Goal: Task Accomplishment & Management: Complete application form

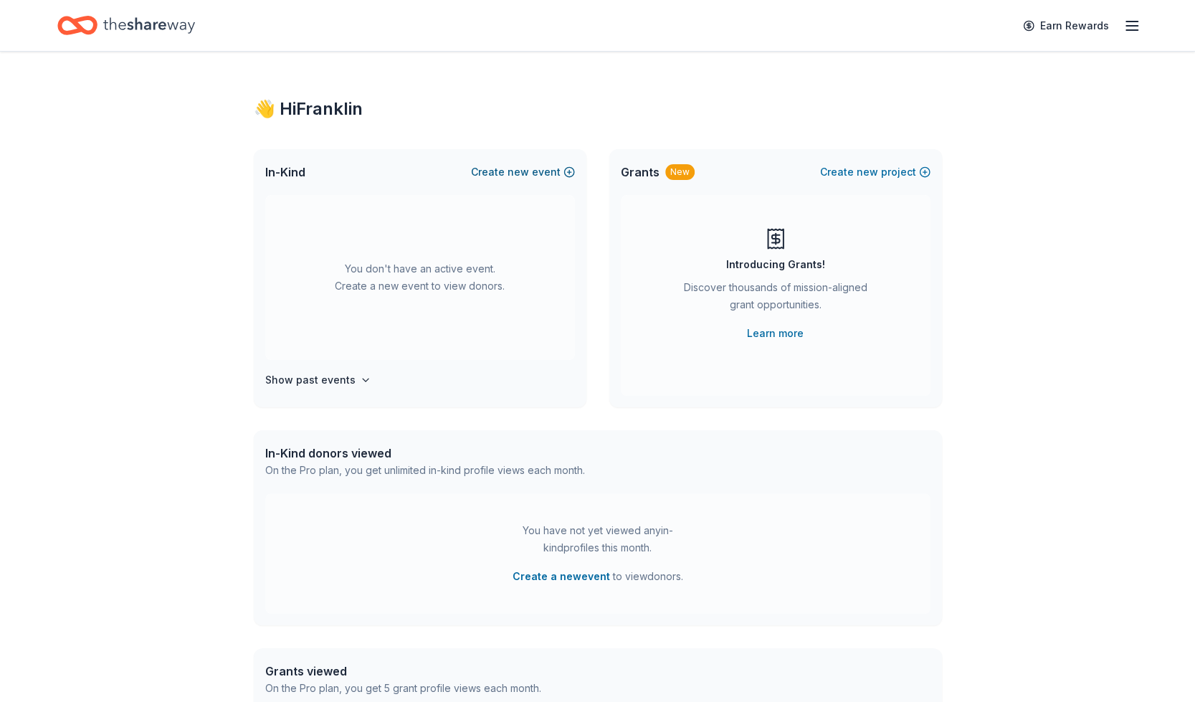
click at [544, 170] on button "Create new event" at bounding box center [523, 171] width 104 height 17
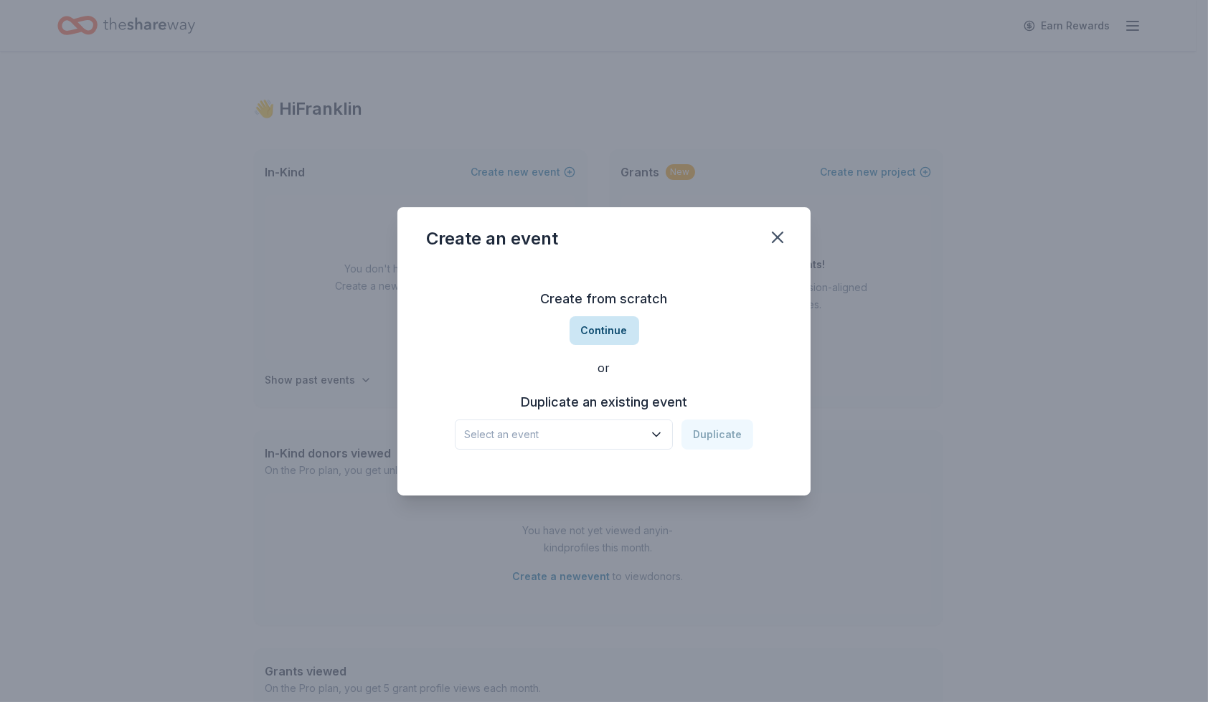
click at [603, 326] on button "Continue" at bounding box center [604, 330] width 70 height 29
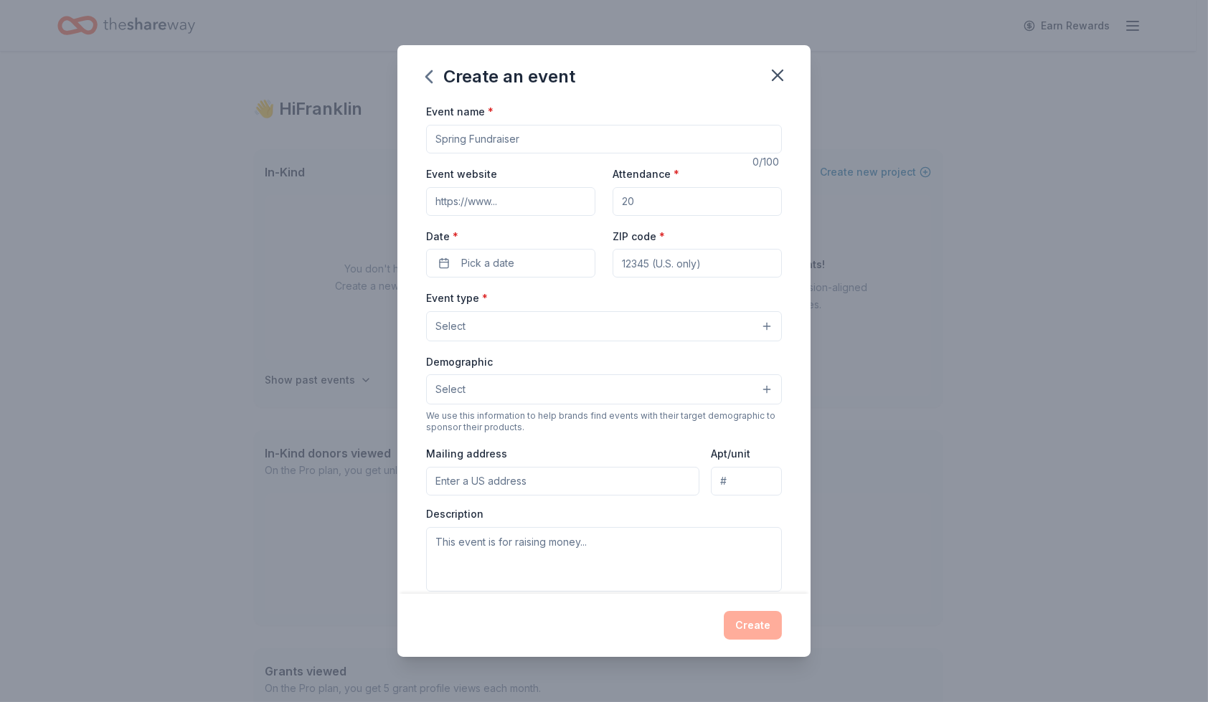
drag, startPoint x: 530, startPoint y: 140, endPoint x: 394, endPoint y: 128, distance: 136.1
click at [394, 128] on div "Create an event Event name * 0 /100 Event website Attendance * Date * Pick a da…" at bounding box center [604, 351] width 1208 height 702
click at [566, 134] on input "Event name *" at bounding box center [604, 139] width 356 height 29
click at [523, 138] on input "Event name *" at bounding box center [604, 139] width 356 height 29
type input "October Fundraiser Event"
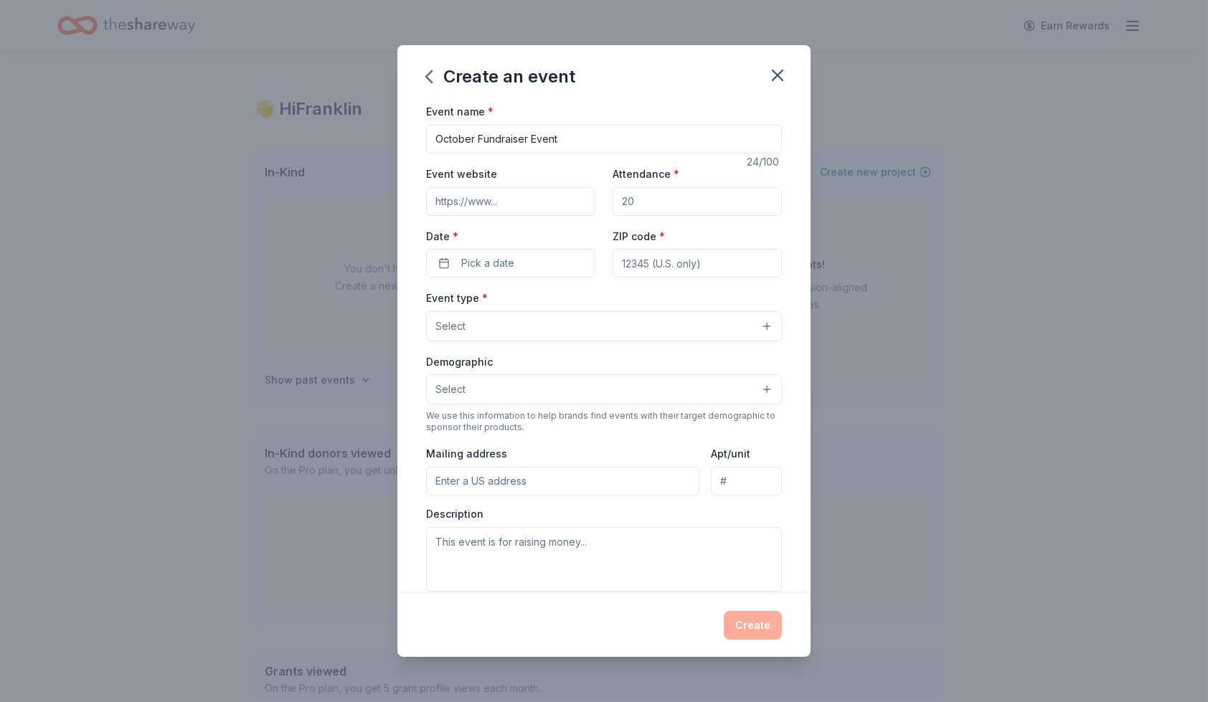
click at [522, 198] on input "Event website" at bounding box center [510, 201] width 169 height 29
type input "www.blessedhopeminsitries.org"
type input "75"
type input "30087"
type input "PO Box 870130"
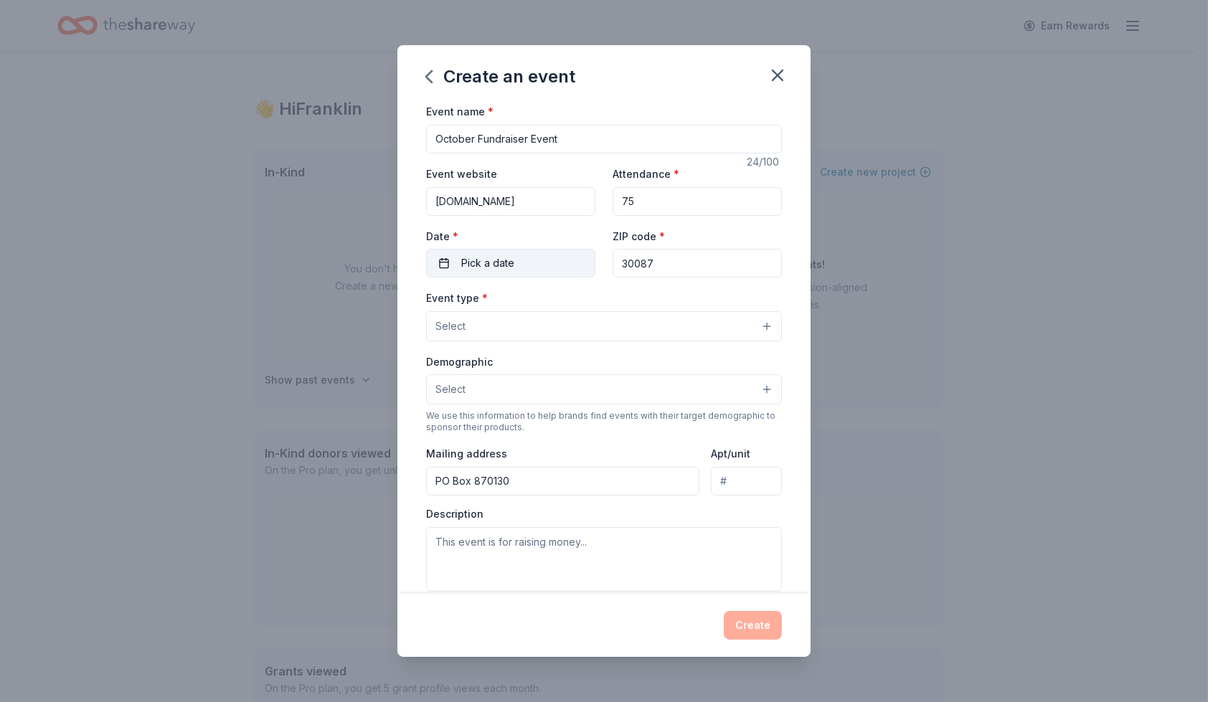
click at [531, 262] on button "Pick a date" at bounding box center [510, 263] width 169 height 29
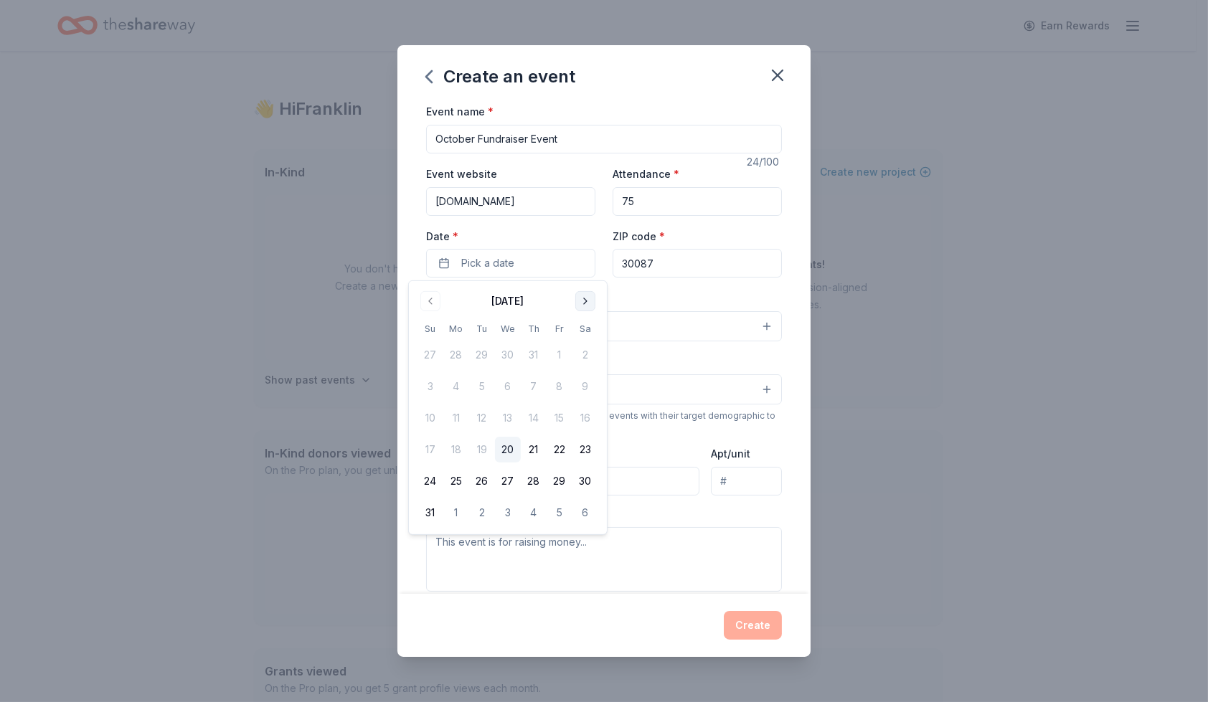
click at [584, 303] on button "Go to next month" at bounding box center [585, 301] width 20 height 20
click at [584, 356] on button "4" at bounding box center [585, 355] width 26 height 26
click at [777, 359] on div "Event name * October Fundraiser Event 24 /100 Event website www.blessedhopemins…" at bounding box center [603, 348] width 413 height 490
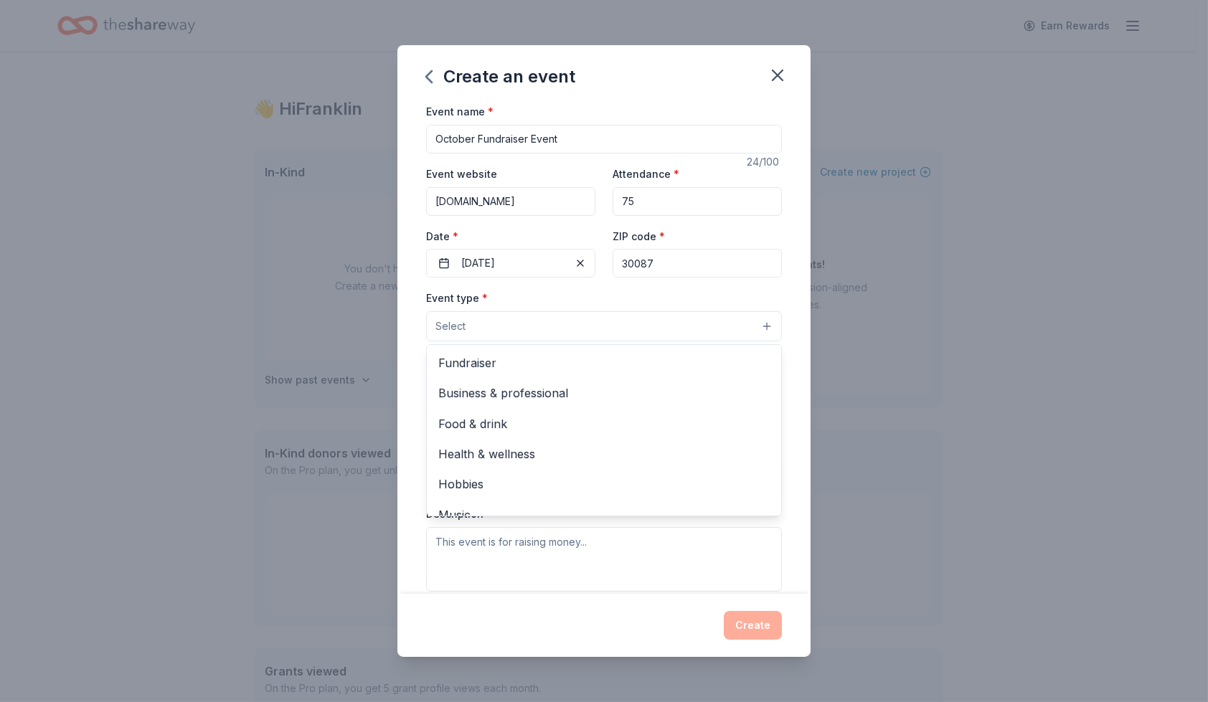
click at [526, 329] on button "Select" at bounding box center [604, 326] width 356 height 30
click at [506, 362] on span "Fundraiser" at bounding box center [603, 363] width 331 height 19
click at [791, 384] on div "Event name * October Fundraiser Event 24 /100 Event website www.blessedhopemins…" at bounding box center [603, 348] width 413 height 490
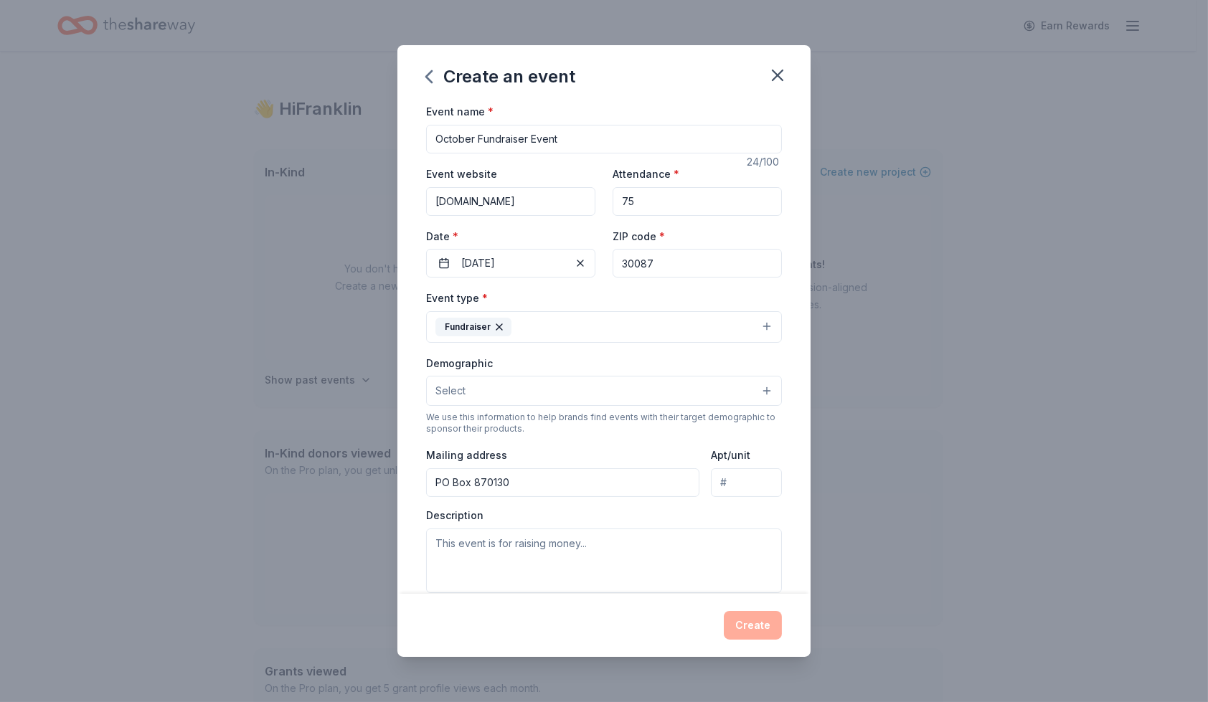
click at [732, 387] on button "Select" at bounding box center [604, 391] width 356 height 30
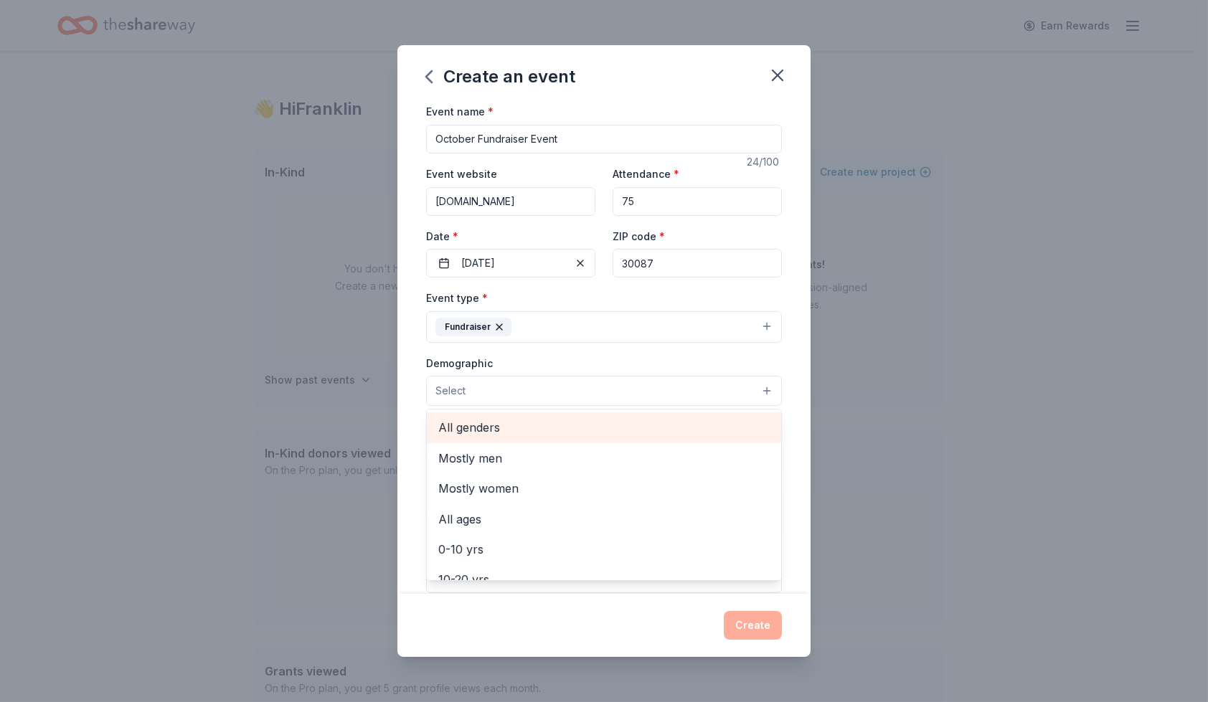
click at [513, 428] on span "All genders" at bounding box center [603, 427] width 331 height 19
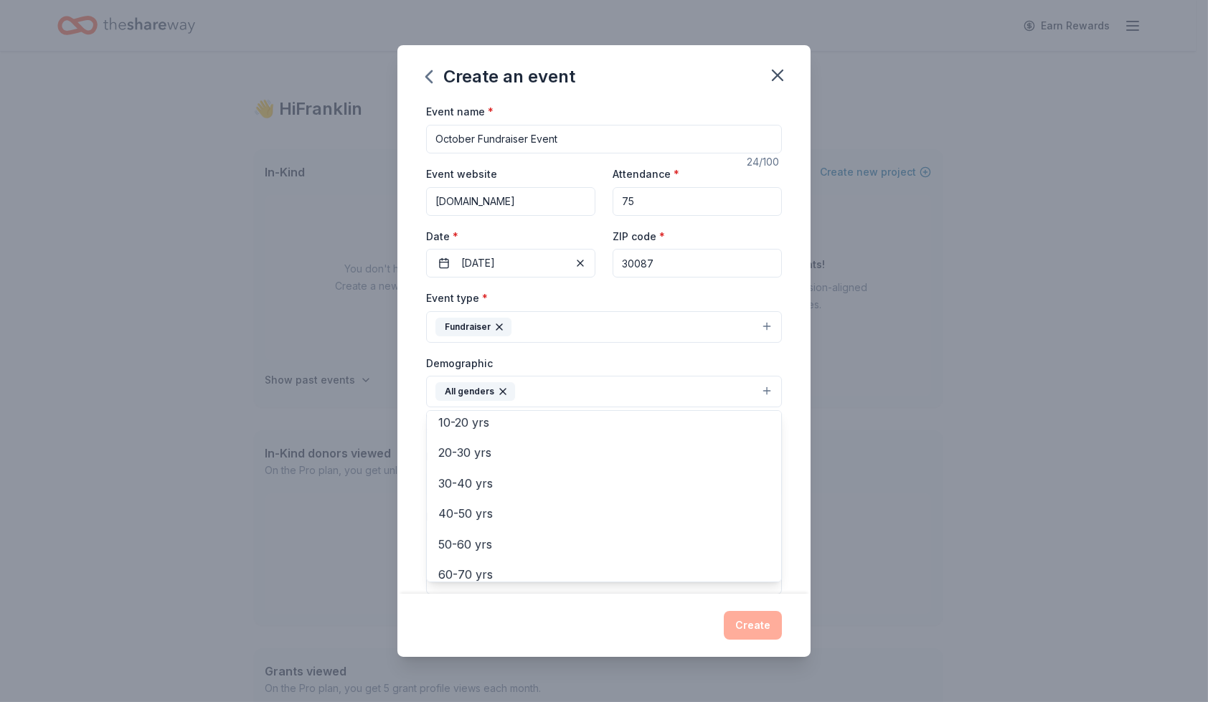
scroll to position [163, 0]
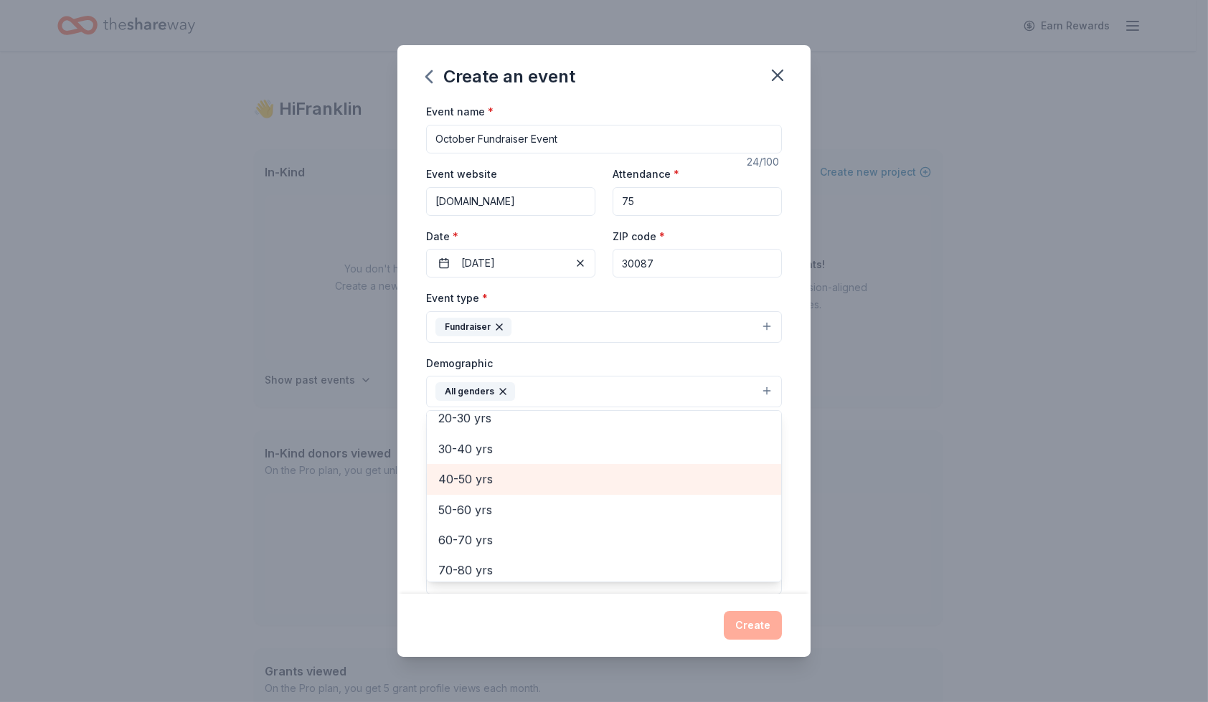
click at [508, 473] on span "40-50 yrs" at bounding box center [603, 479] width 331 height 19
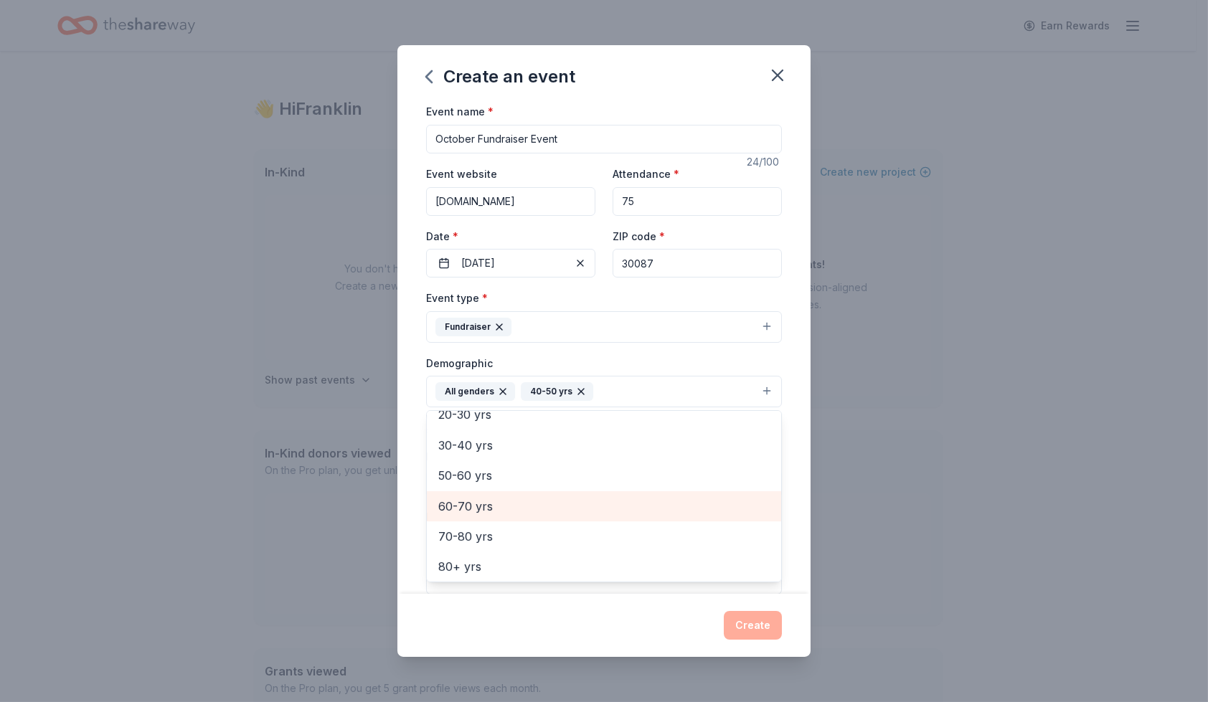
scroll to position [169, 0]
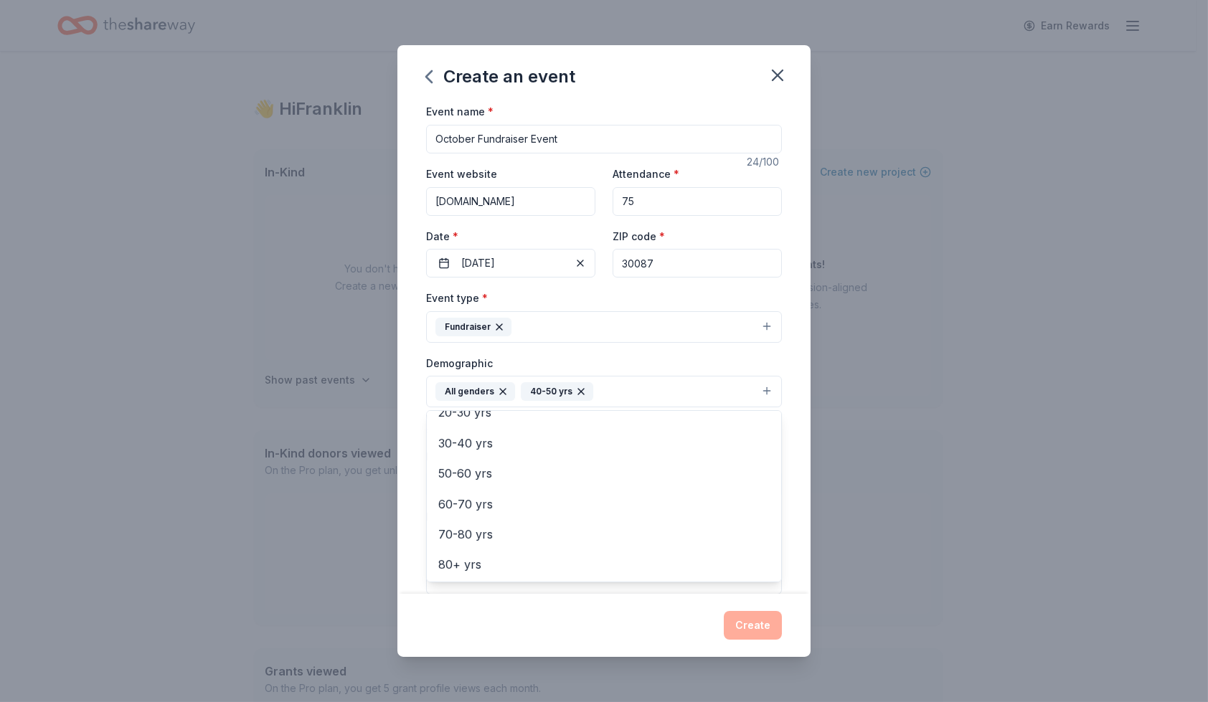
click at [783, 501] on div "Event name * October Fundraiser Event 24 /100 Event website www.blessedhopemins…" at bounding box center [603, 348] width 413 height 490
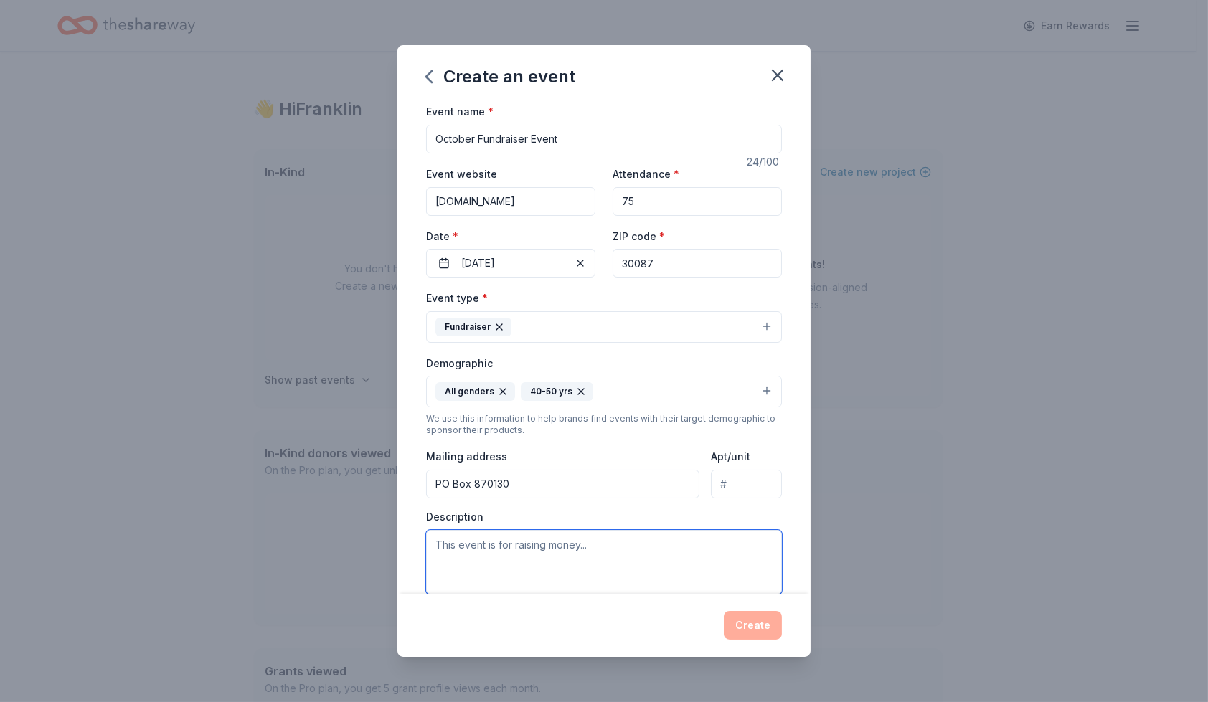
click at [603, 546] on textarea at bounding box center [604, 562] width 356 height 65
click at [572, 541] on textarea "Women's Resource Center" at bounding box center [604, 562] width 356 height 65
type textarea "Women's Resource Center to End Domestic Violence"
click at [758, 622] on div "Create" at bounding box center [604, 625] width 356 height 29
click at [568, 478] on input "PO Box 870130" at bounding box center [562, 484] width 273 height 29
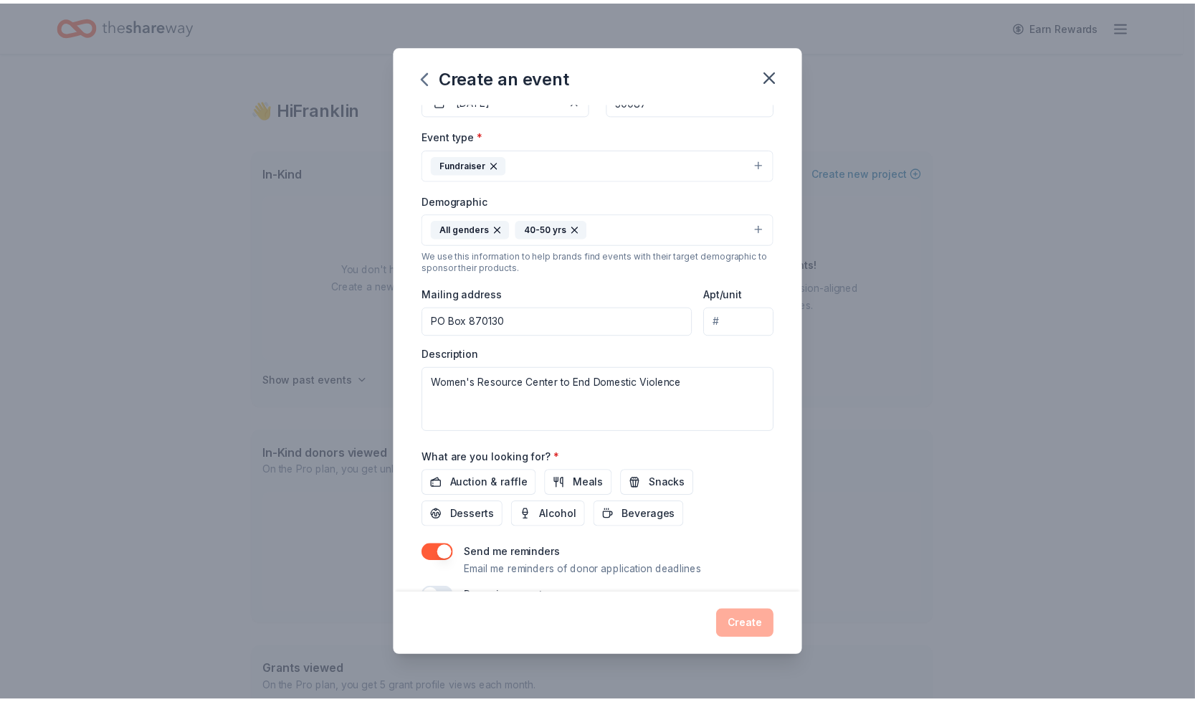
scroll to position [195, 0]
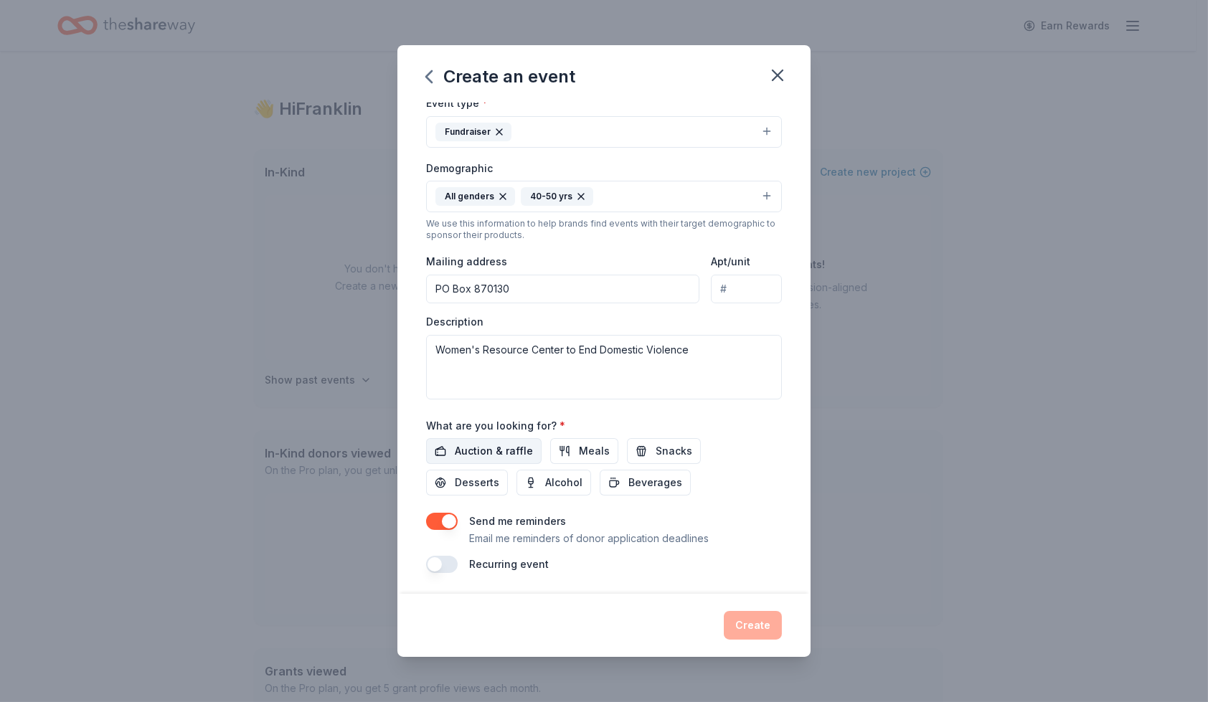
click at [514, 447] on span "Auction & raffle" at bounding box center [494, 450] width 78 height 17
click at [582, 445] on span "Meals" at bounding box center [594, 450] width 31 height 17
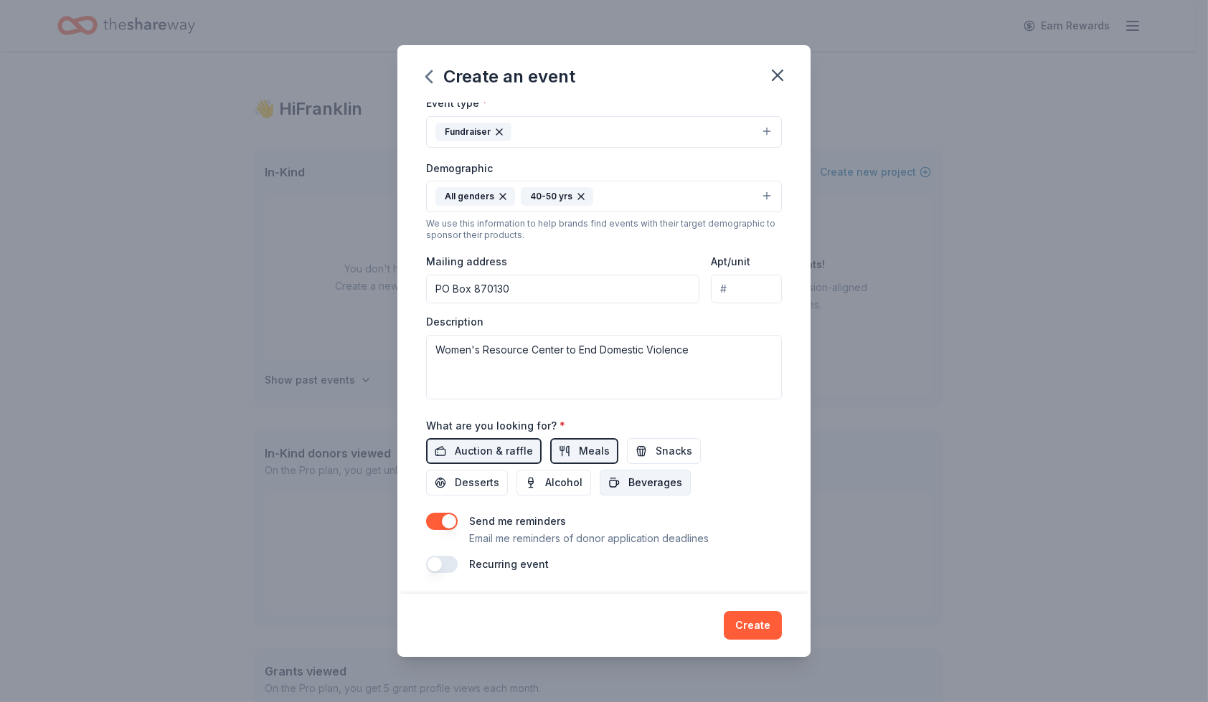
click at [646, 476] on span "Beverages" at bounding box center [655, 482] width 54 height 17
click at [490, 476] on span "Desserts" at bounding box center [477, 482] width 44 height 17
click at [755, 623] on button "Create" at bounding box center [753, 625] width 58 height 29
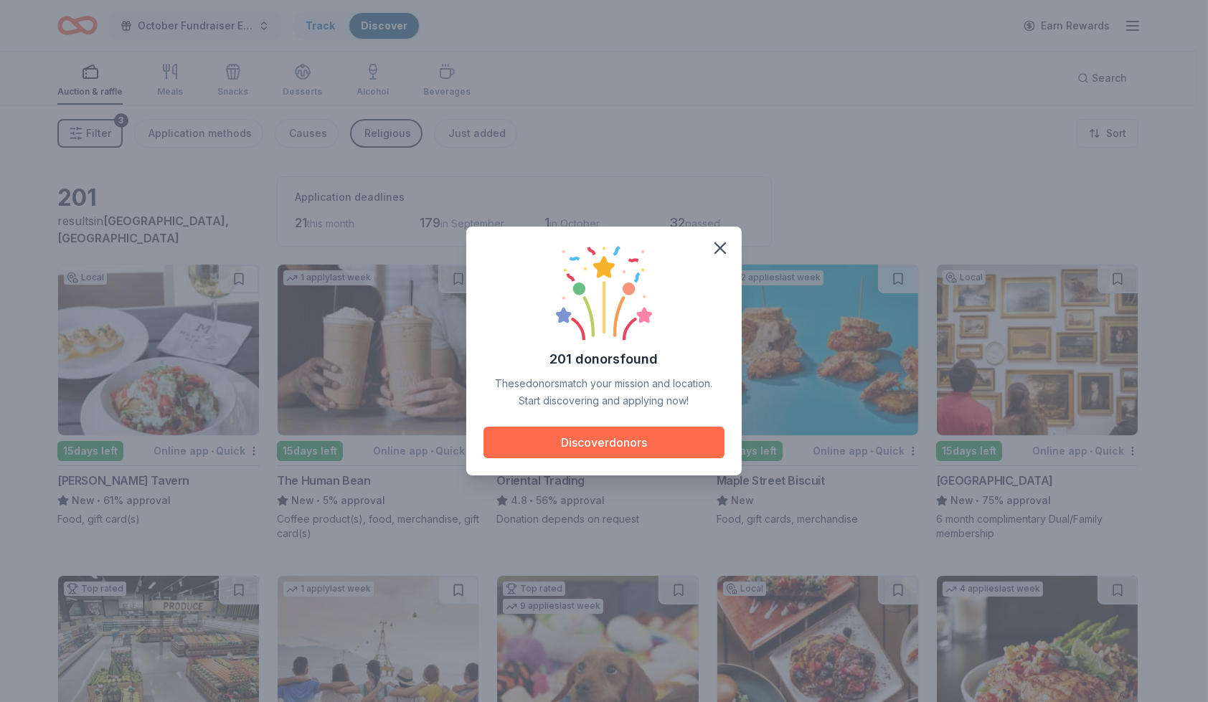
click at [605, 437] on button "Discover donors" at bounding box center [603, 443] width 241 height 32
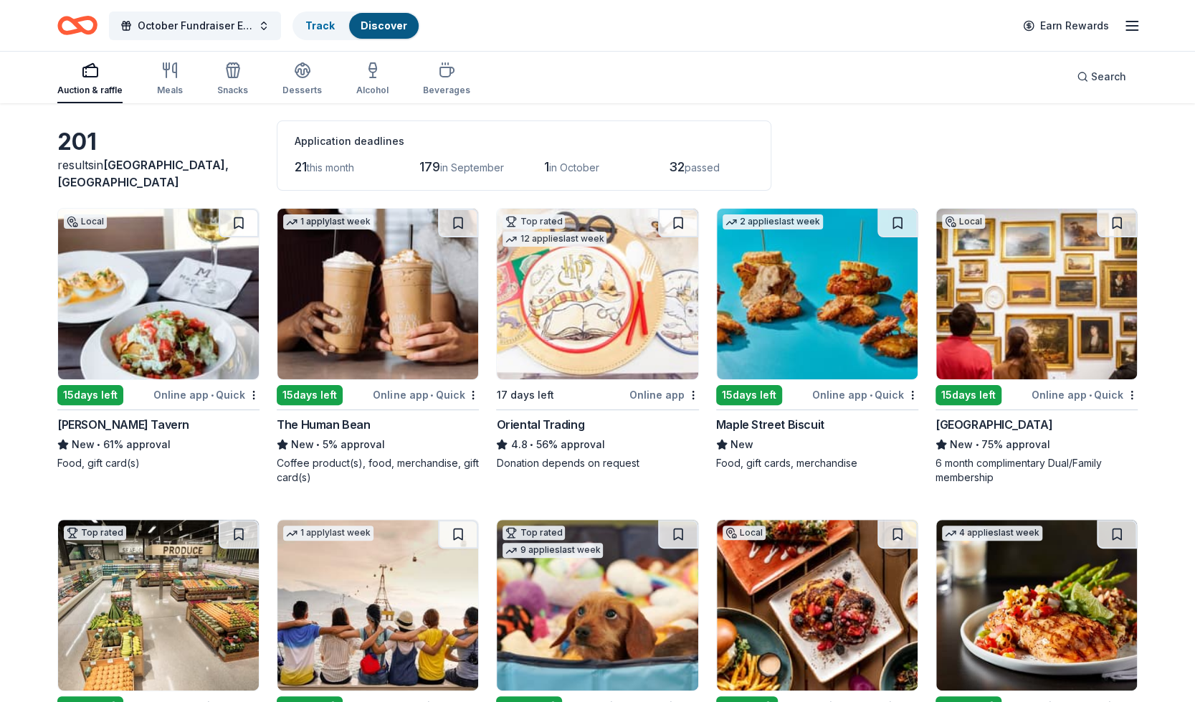
scroll to position [81, 0]
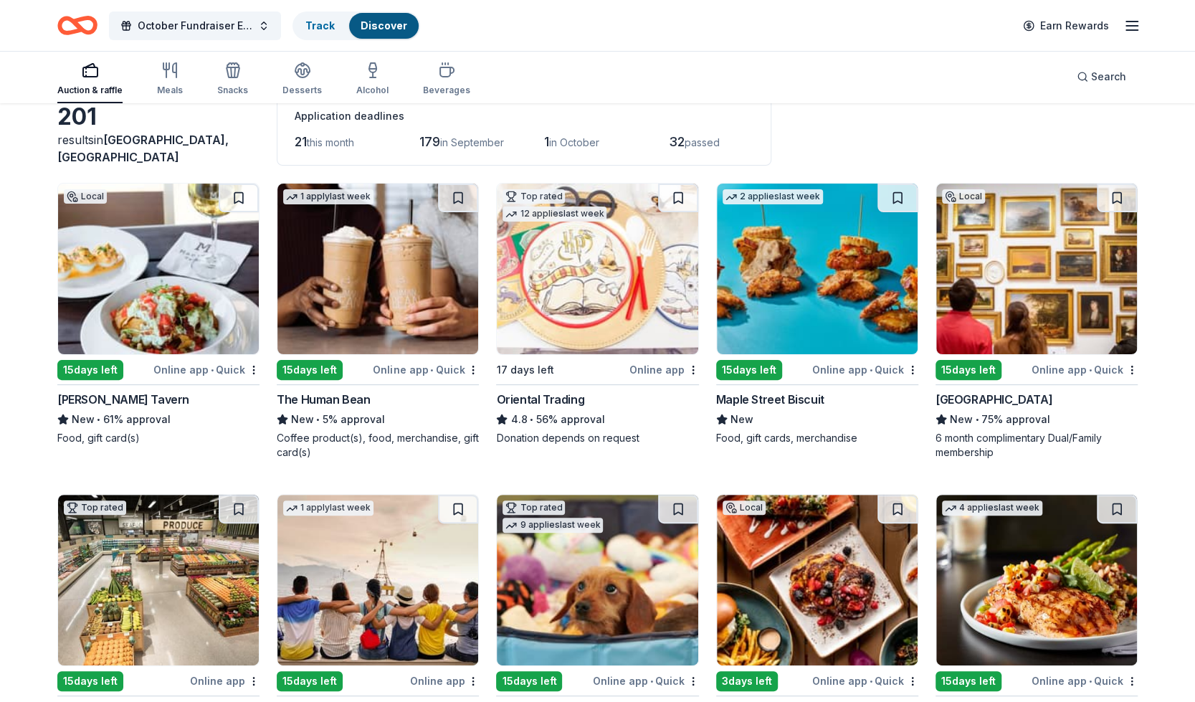
click at [672, 364] on div "Online app" at bounding box center [665, 370] width 70 height 18
click at [983, 395] on div "High Museum of Art" at bounding box center [994, 399] width 117 height 17
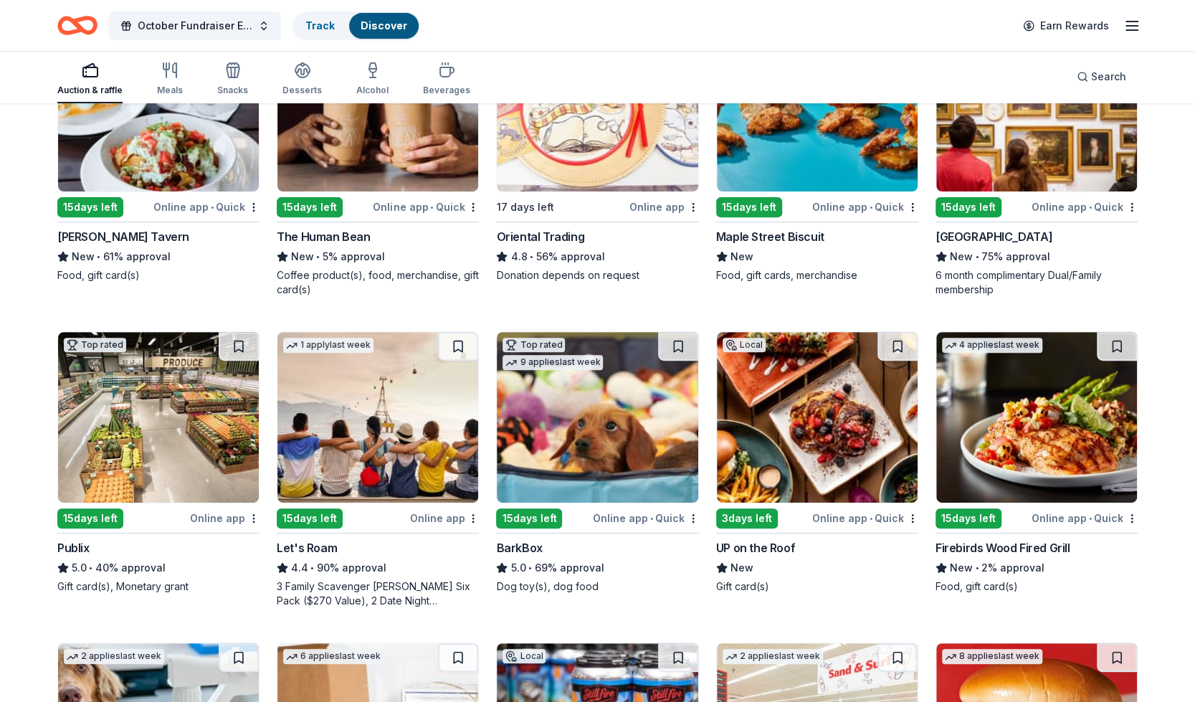
click at [210, 511] on div "Online app" at bounding box center [225, 518] width 70 height 18
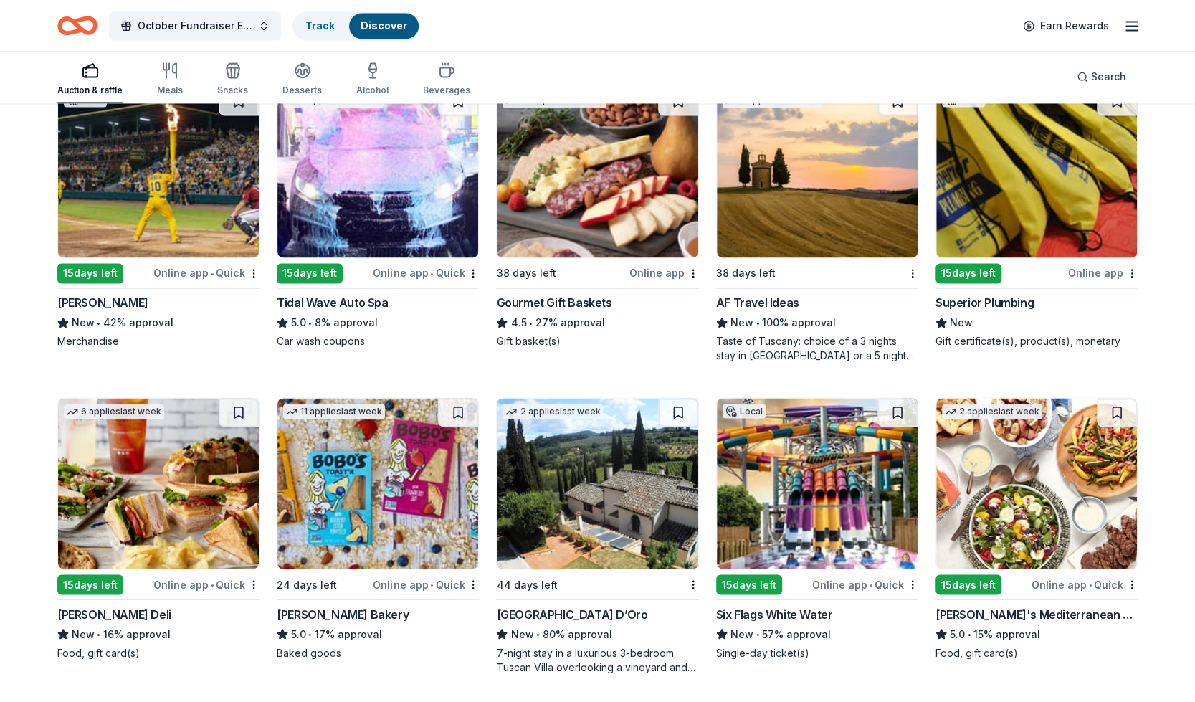
scroll to position [1466, 0]
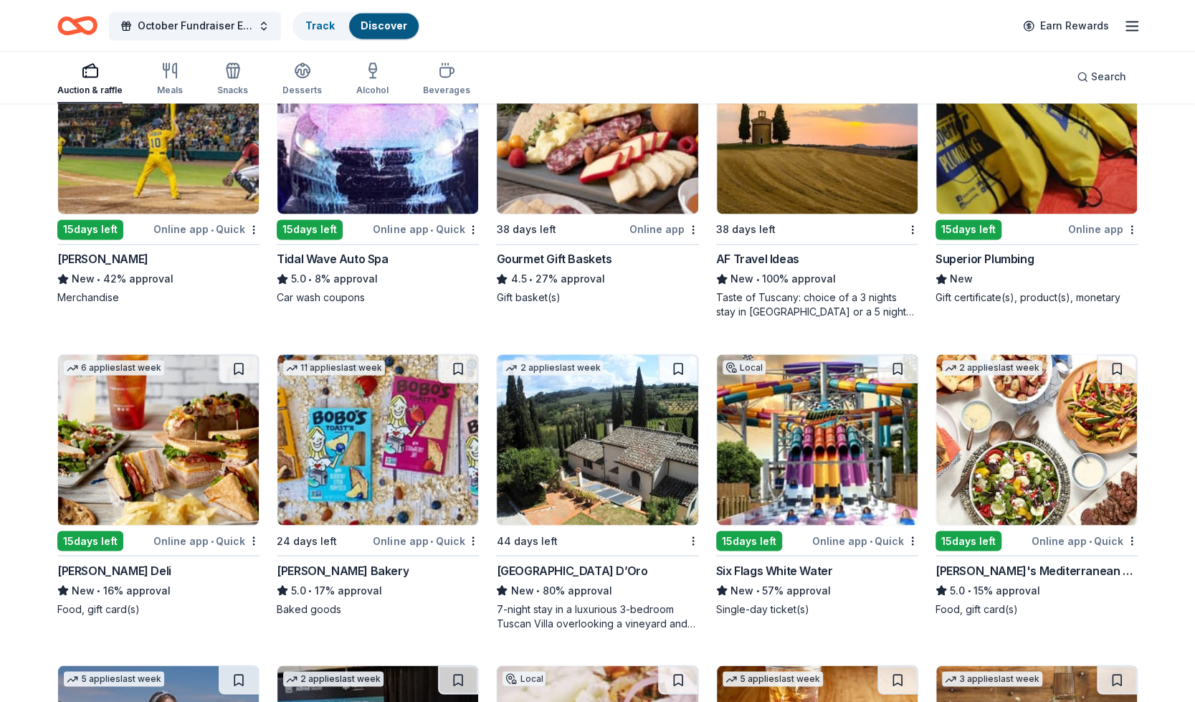
click at [166, 417] on img at bounding box center [158, 439] width 201 height 171
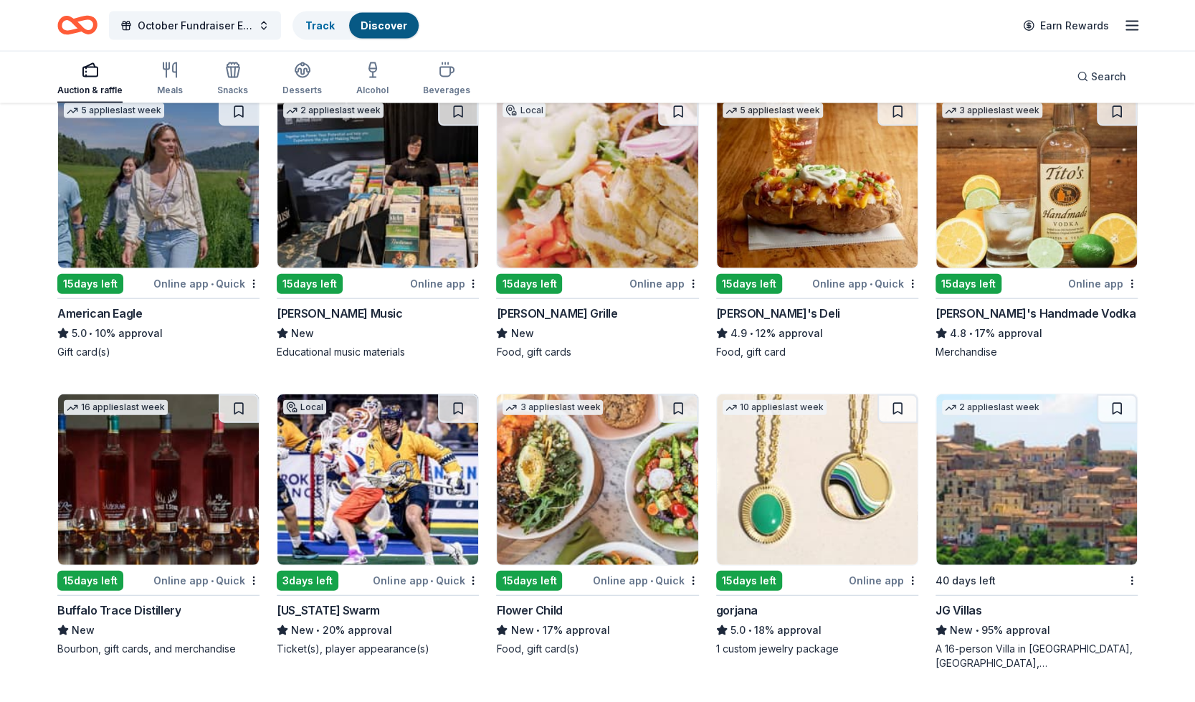
scroll to position [2033, 0]
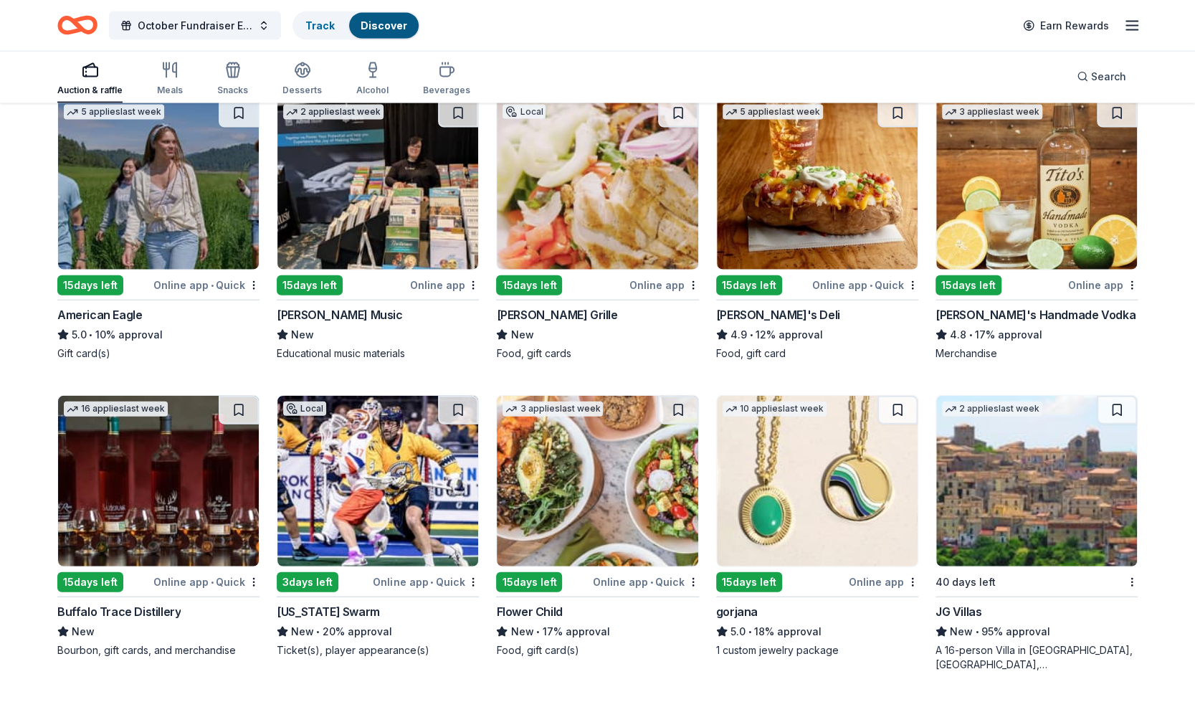
click at [767, 211] on img at bounding box center [817, 184] width 201 height 171
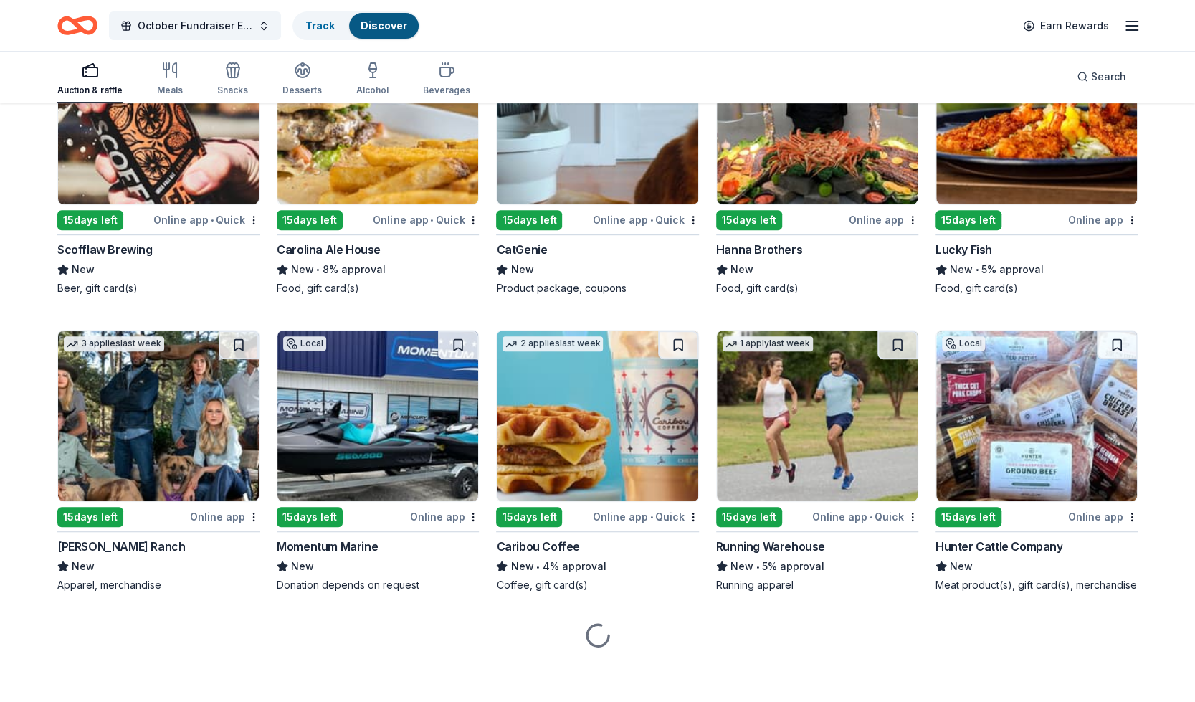
scroll to position [3952, 0]
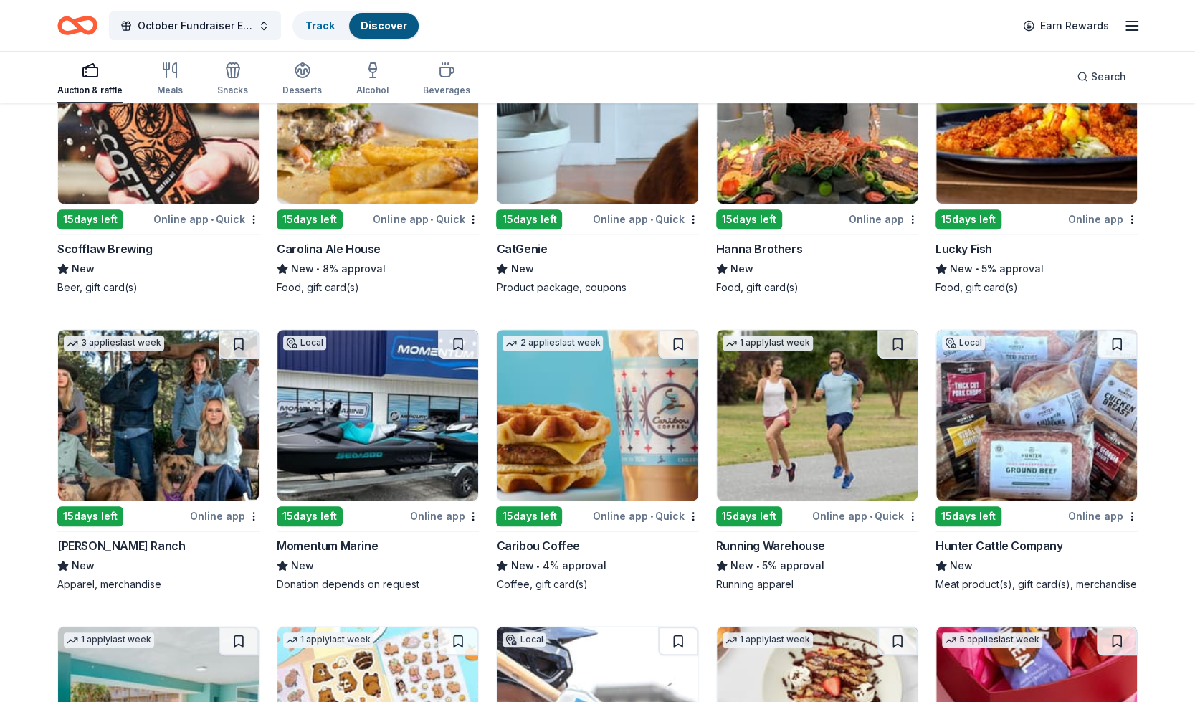
click at [643, 429] on img at bounding box center [597, 415] width 201 height 171
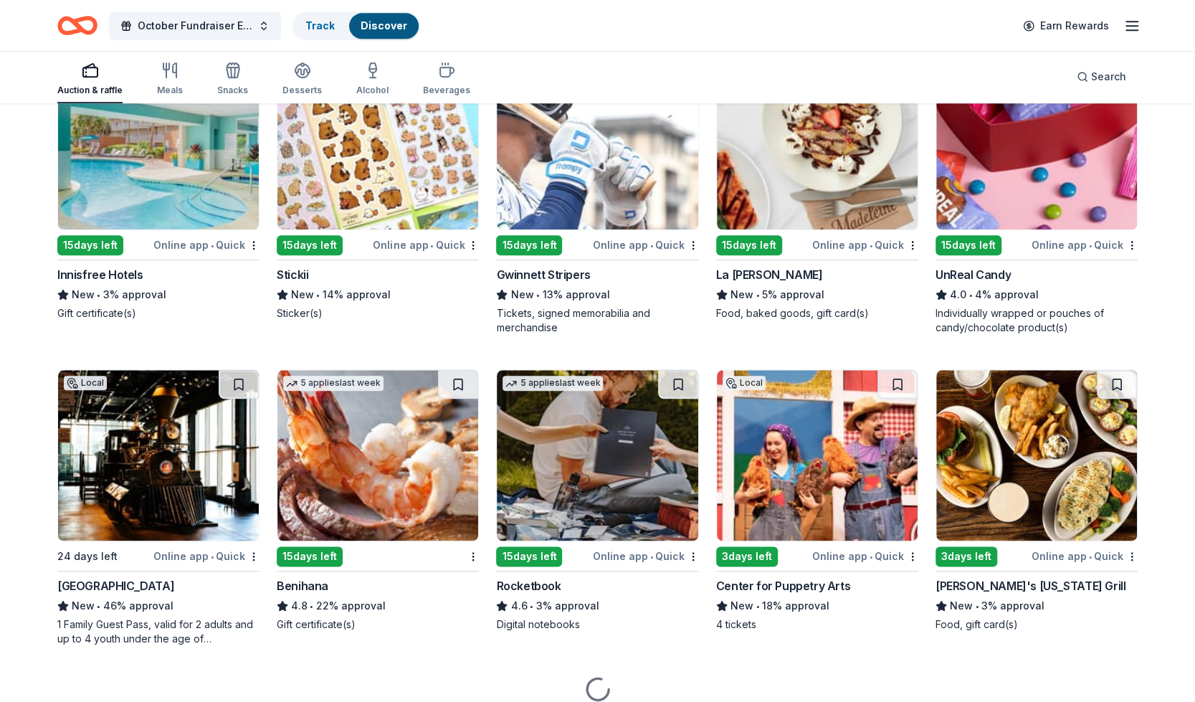
scroll to position [4522, 0]
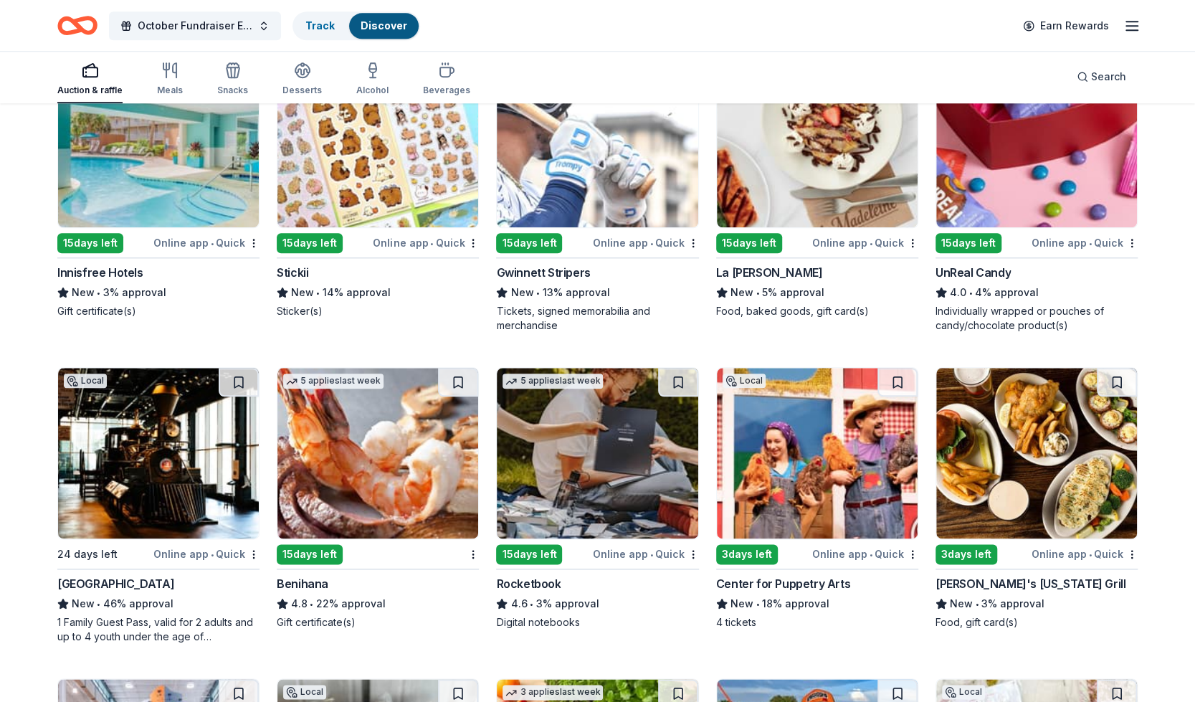
click at [166, 445] on img at bounding box center [158, 453] width 201 height 171
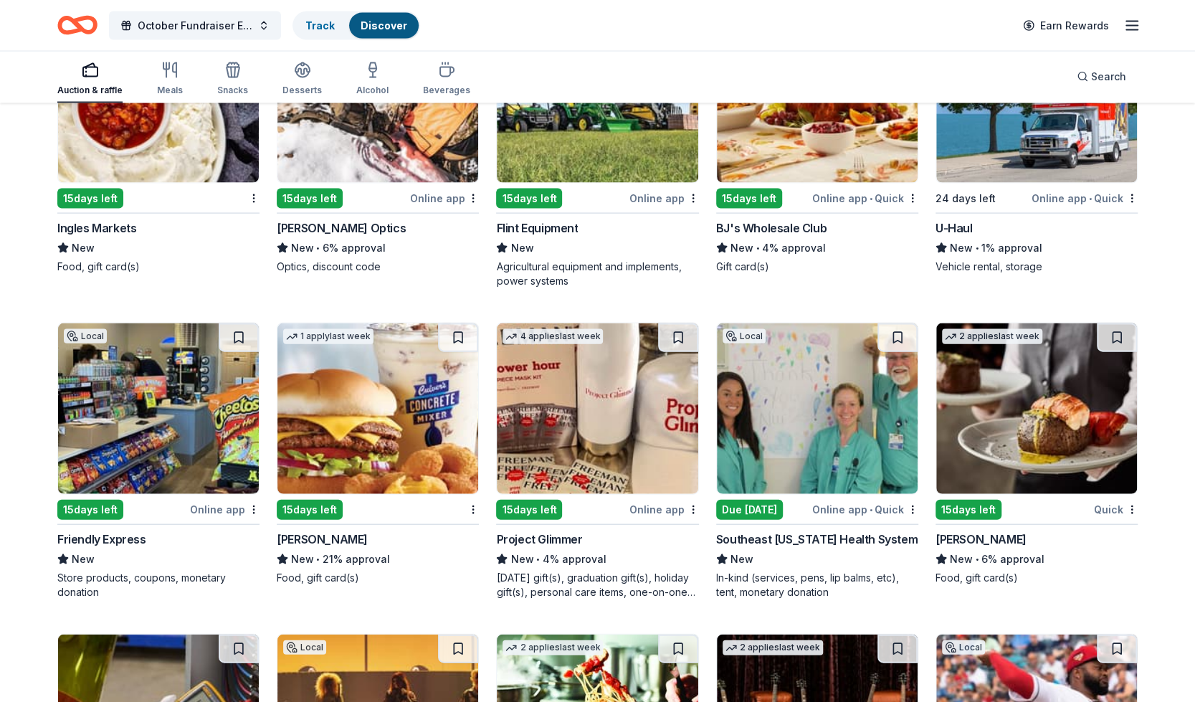
scroll to position [5500, 0]
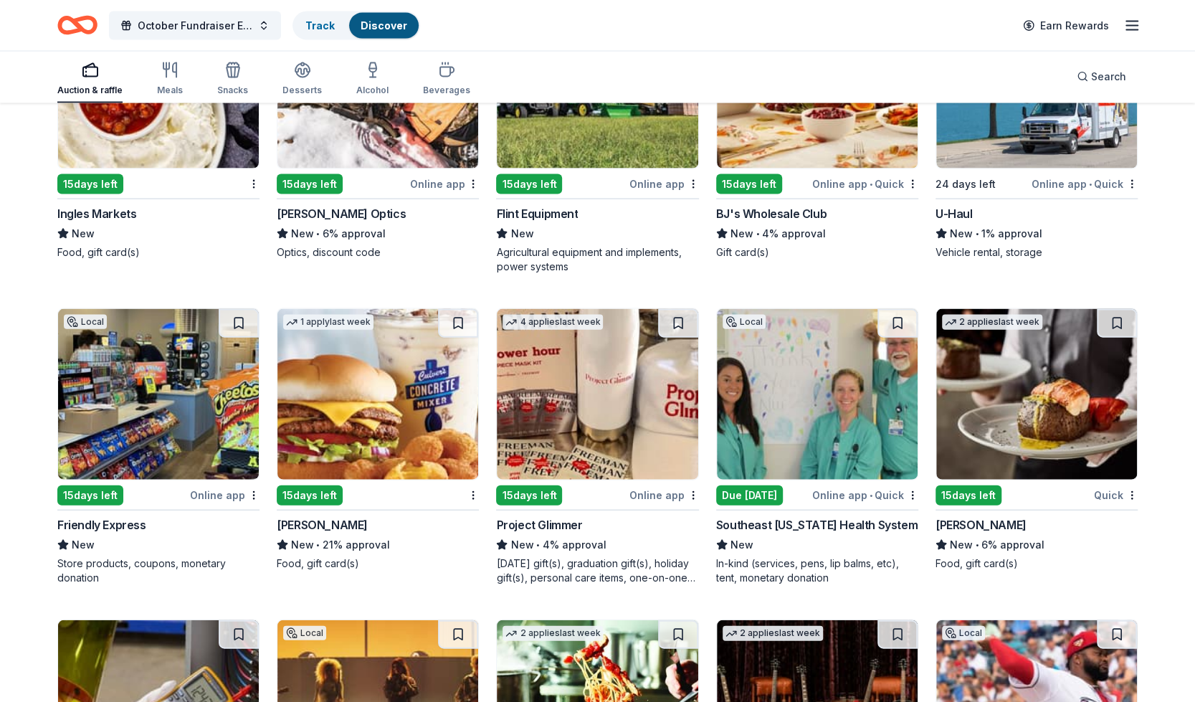
click at [428, 369] on img at bounding box center [378, 394] width 201 height 171
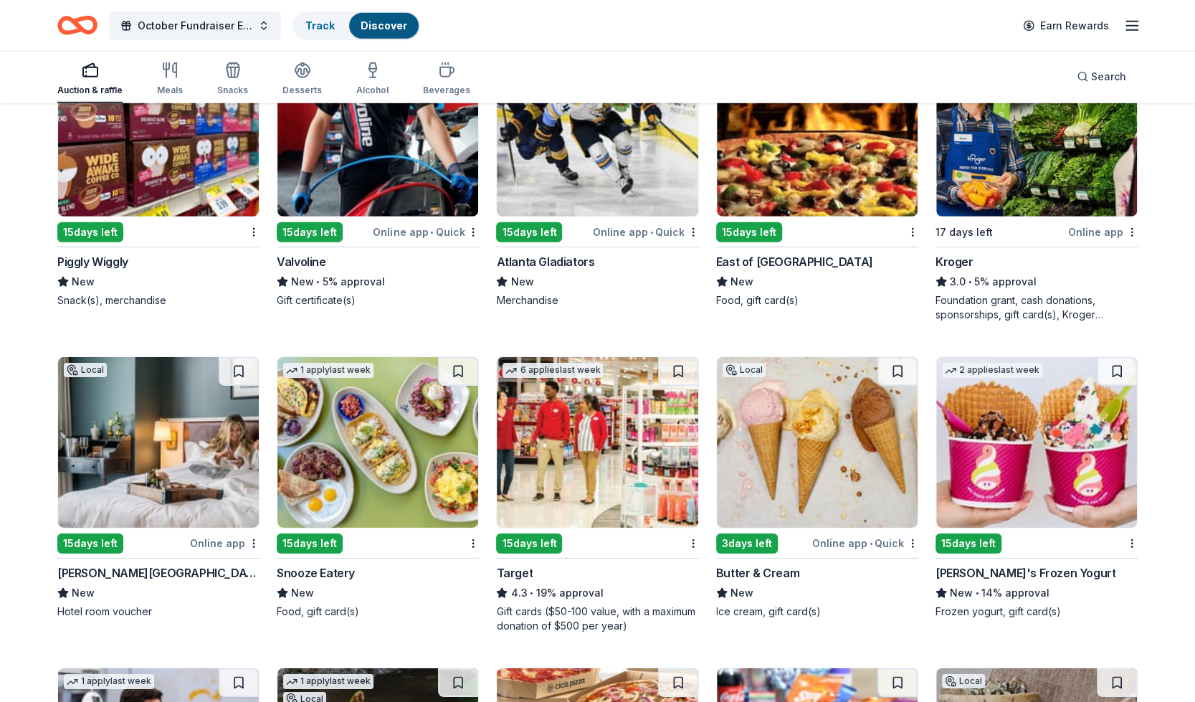
scroll to position [6397, 0]
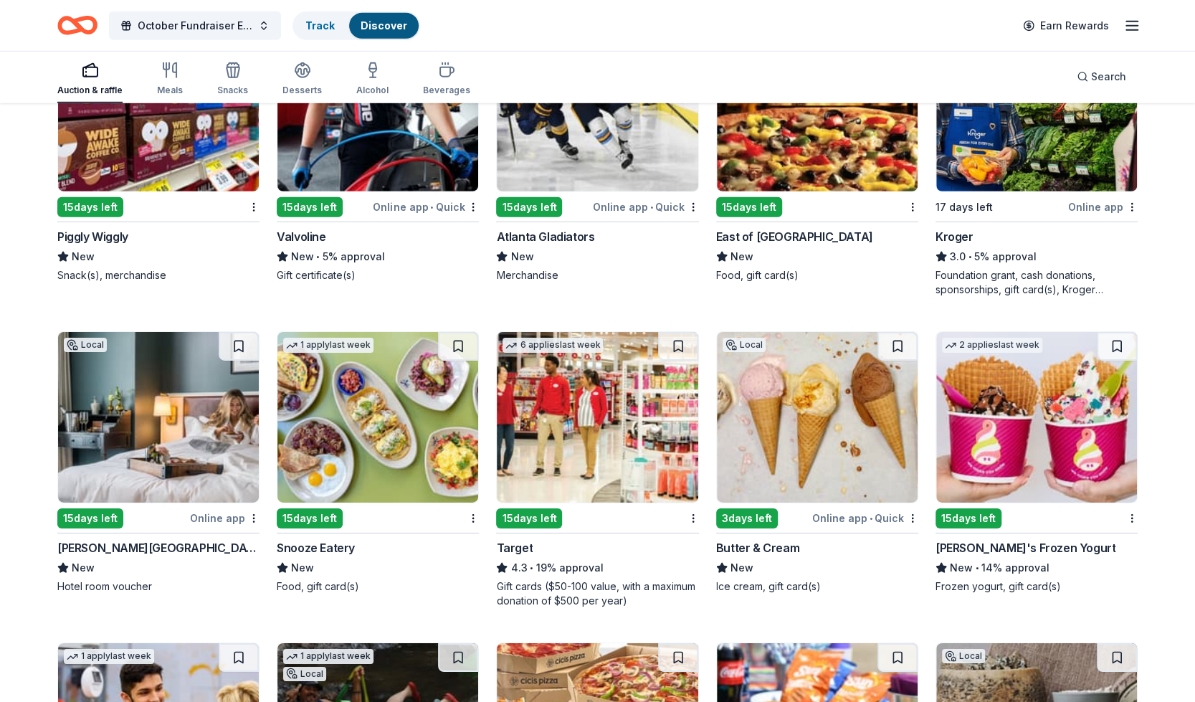
click at [625, 416] on img at bounding box center [597, 417] width 201 height 171
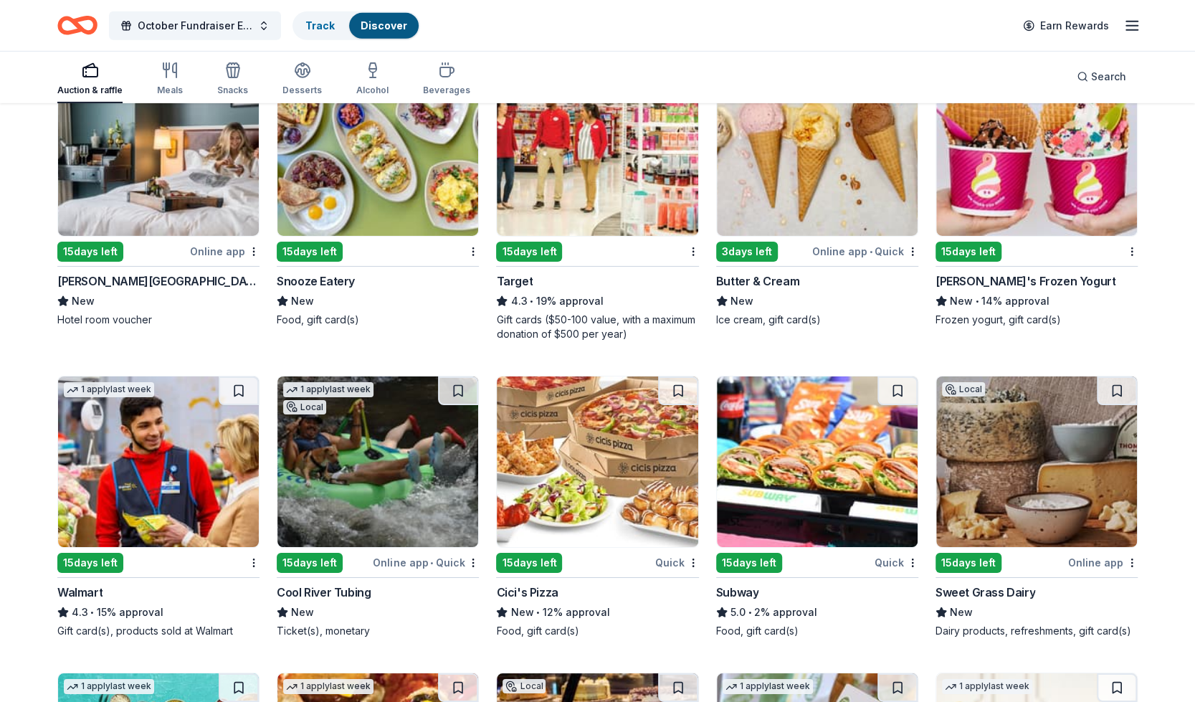
scroll to position [6641, 0]
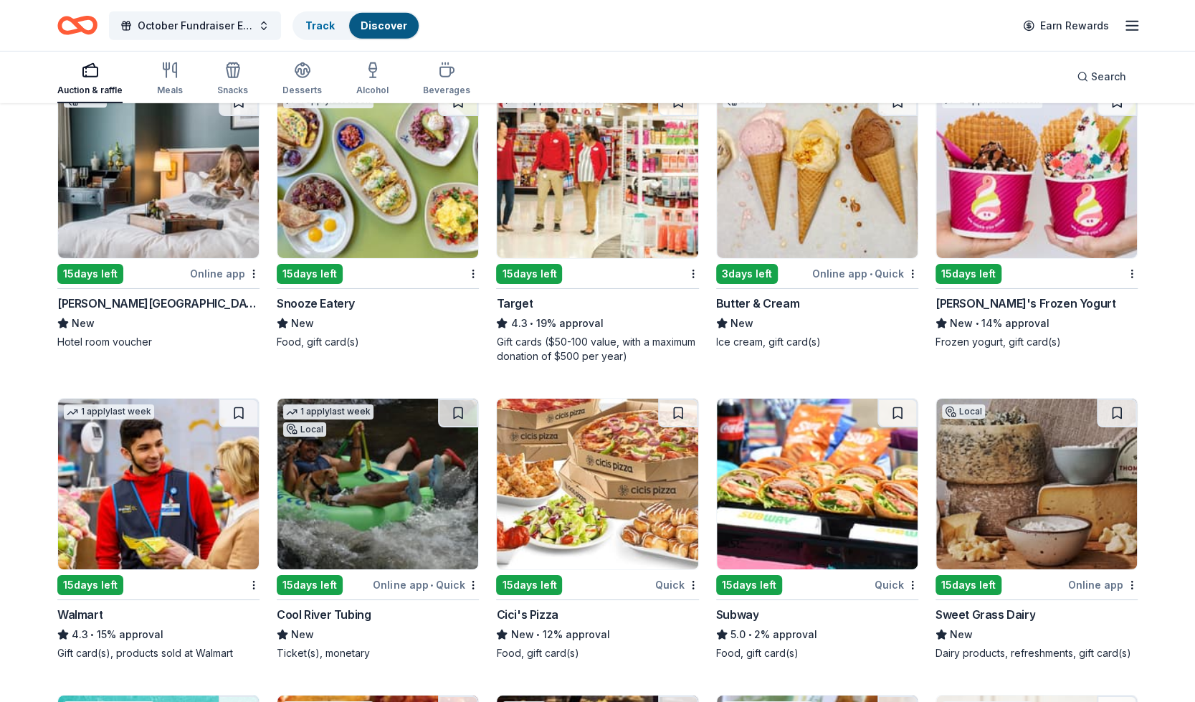
click at [111, 468] on img at bounding box center [158, 484] width 201 height 171
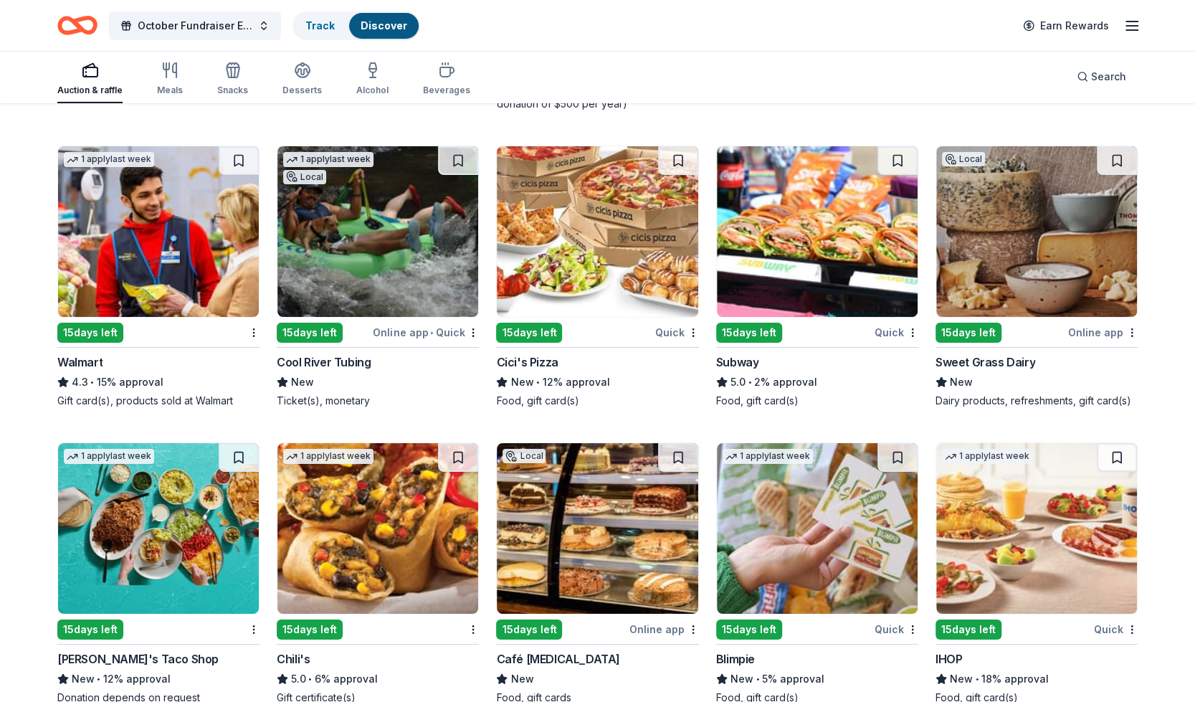
scroll to position [7005, 0]
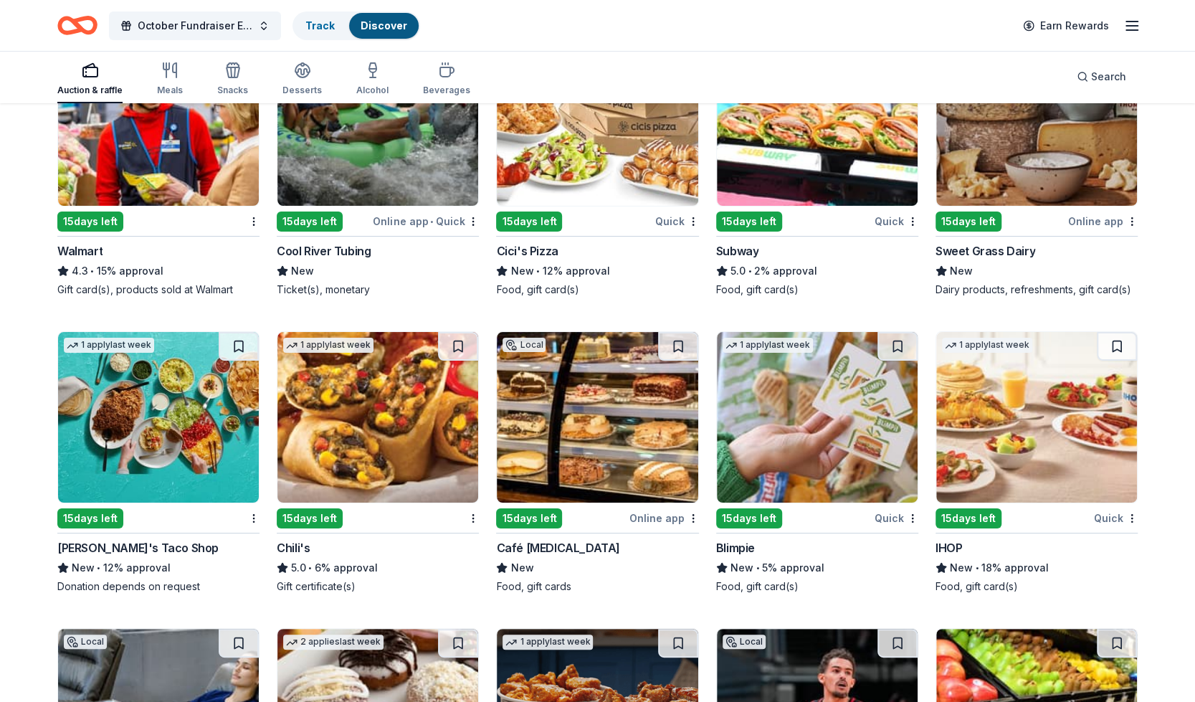
click at [403, 426] on img at bounding box center [378, 417] width 201 height 171
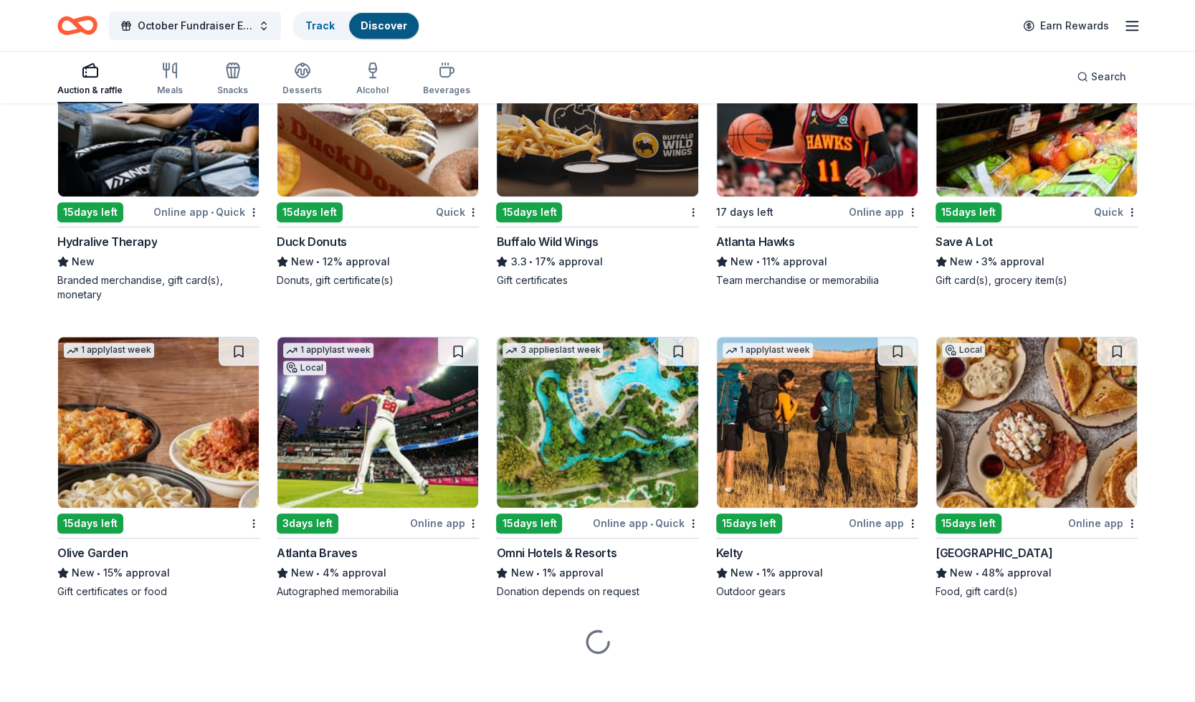
scroll to position [7612, 0]
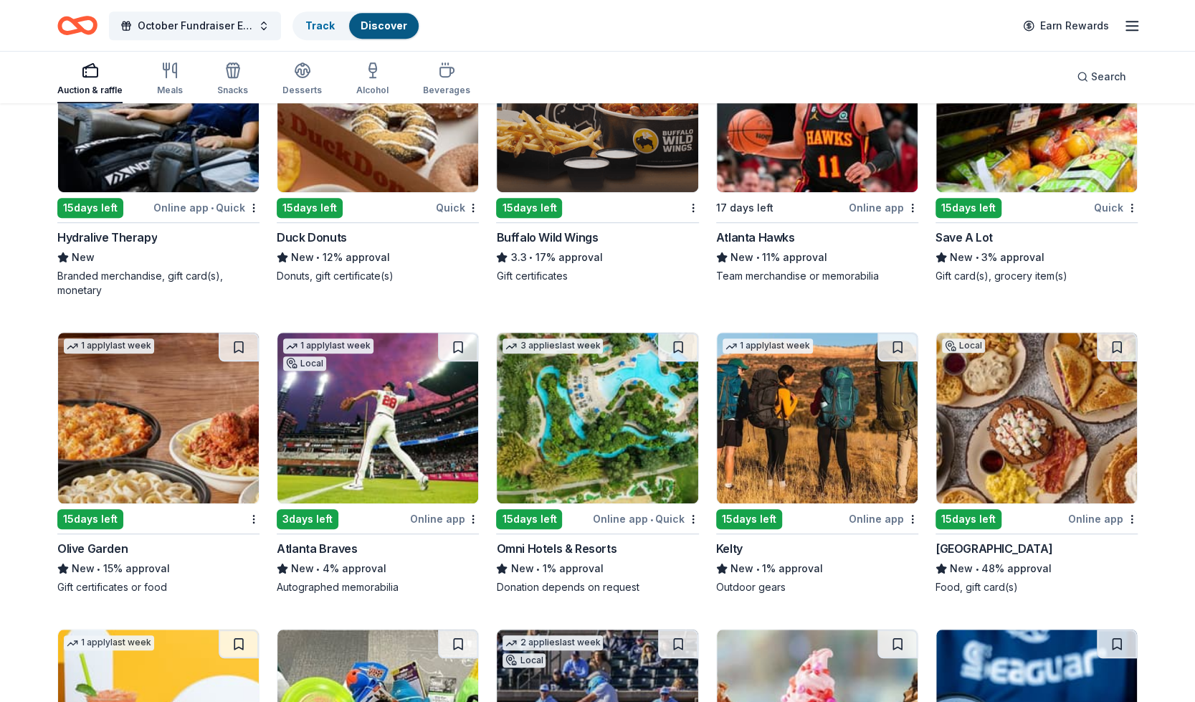
click at [229, 425] on img at bounding box center [158, 418] width 201 height 171
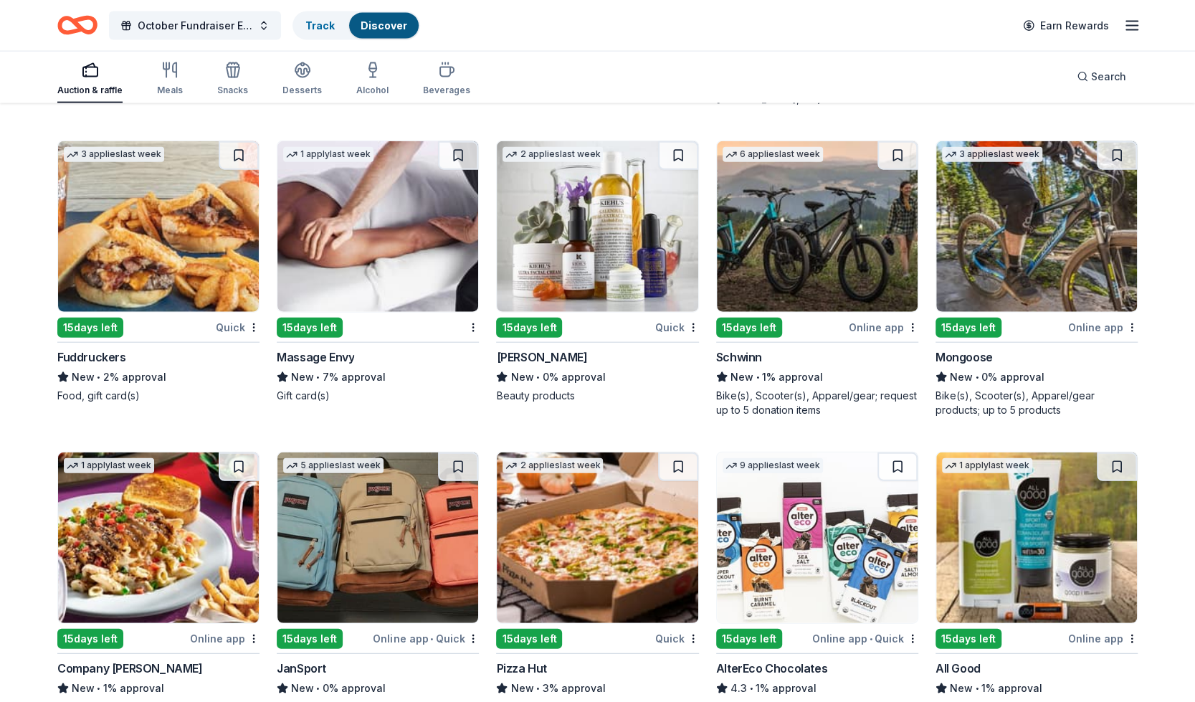
scroll to position [9450, 0]
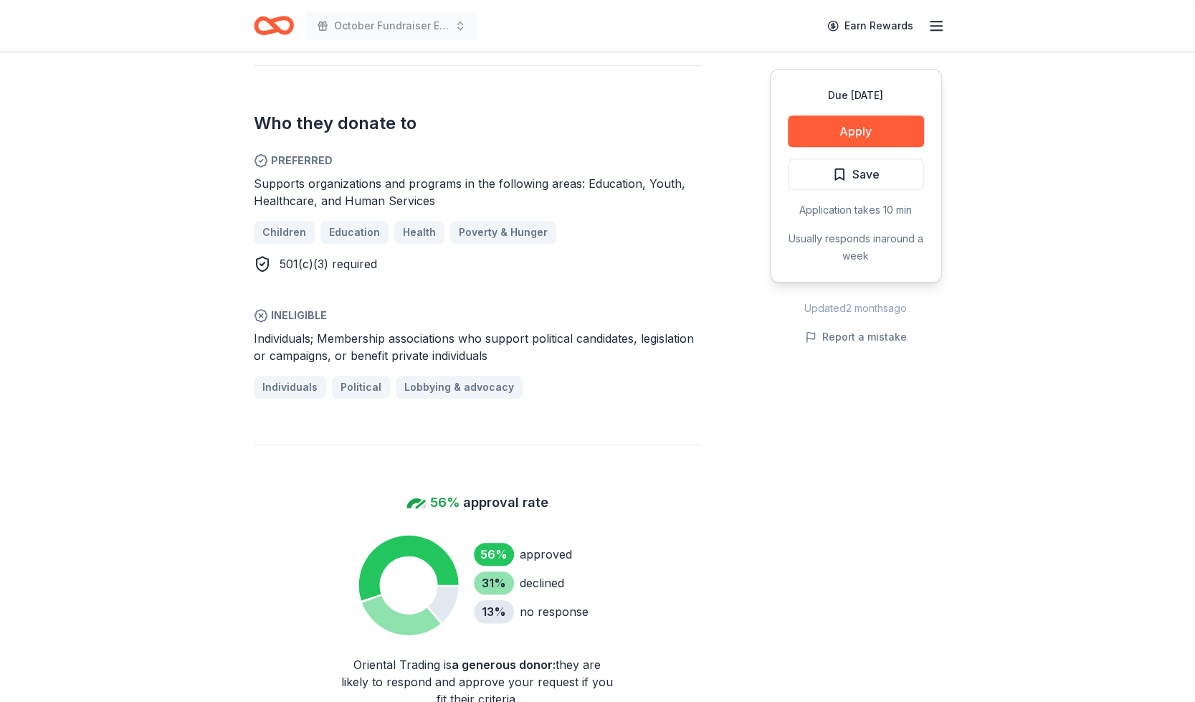
scroll to position [488, 0]
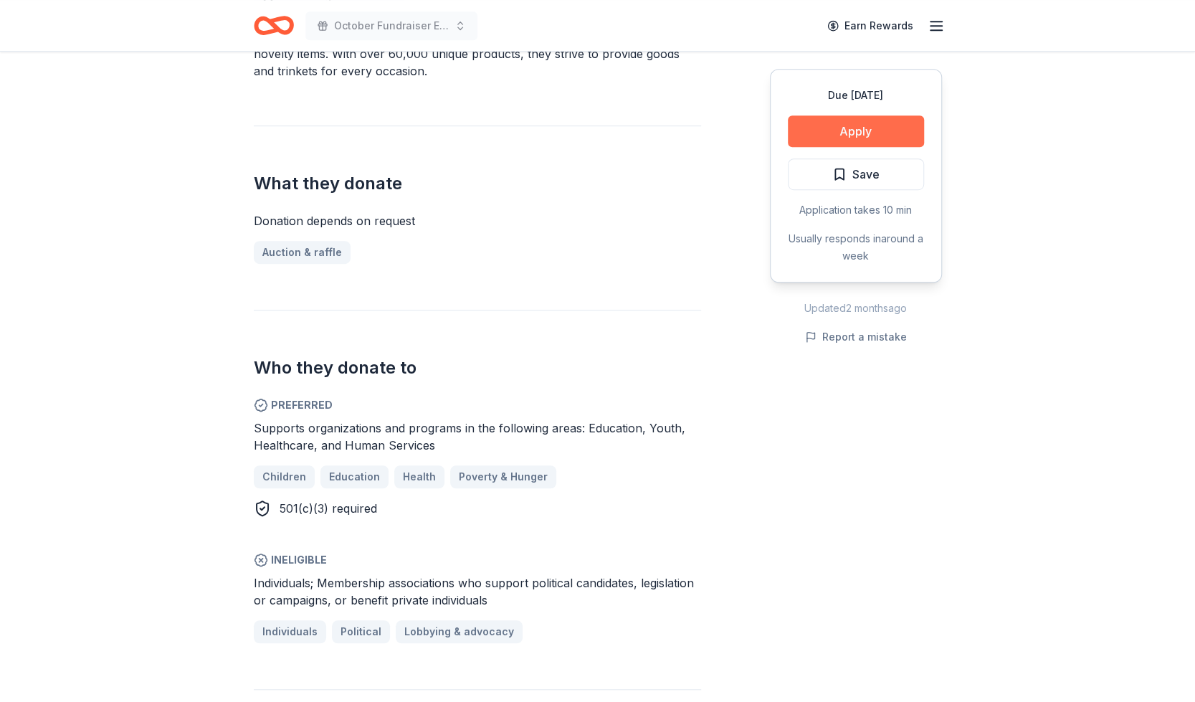
click at [890, 128] on button "Apply" at bounding box center [856, 131] width 136 height 32
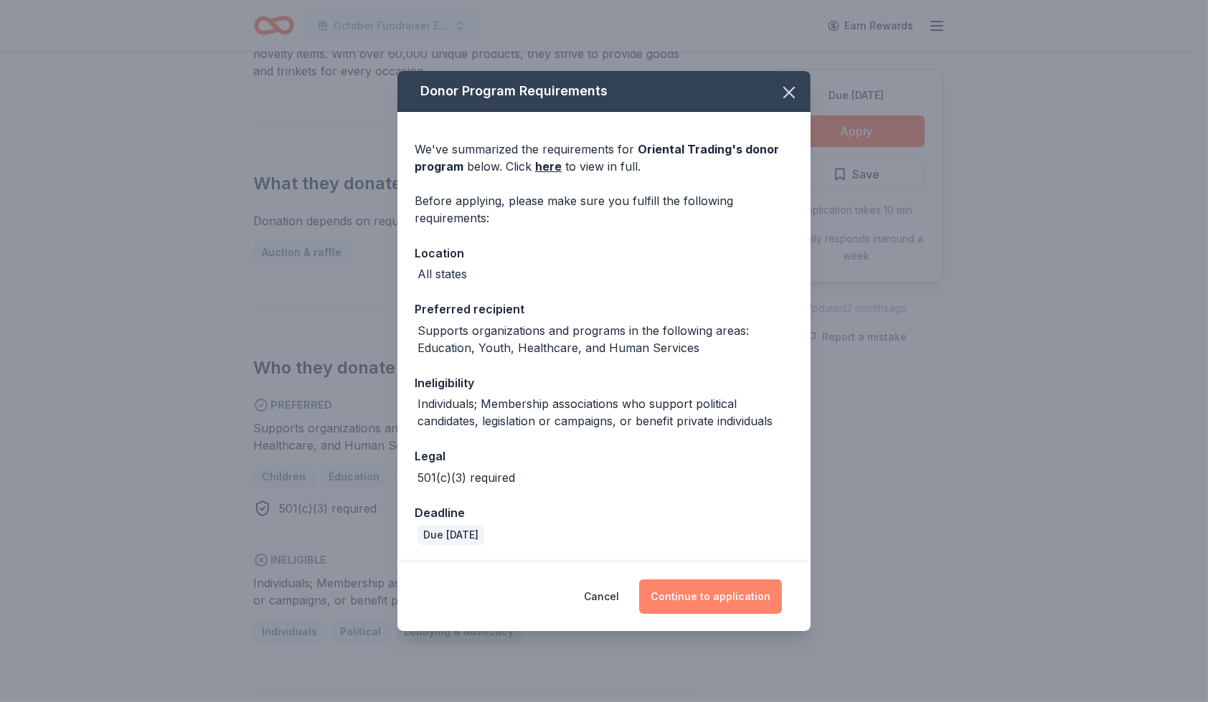
click at [697, 597] on button "Continue to application" at bounding box center [710, 596] width 143 height 34
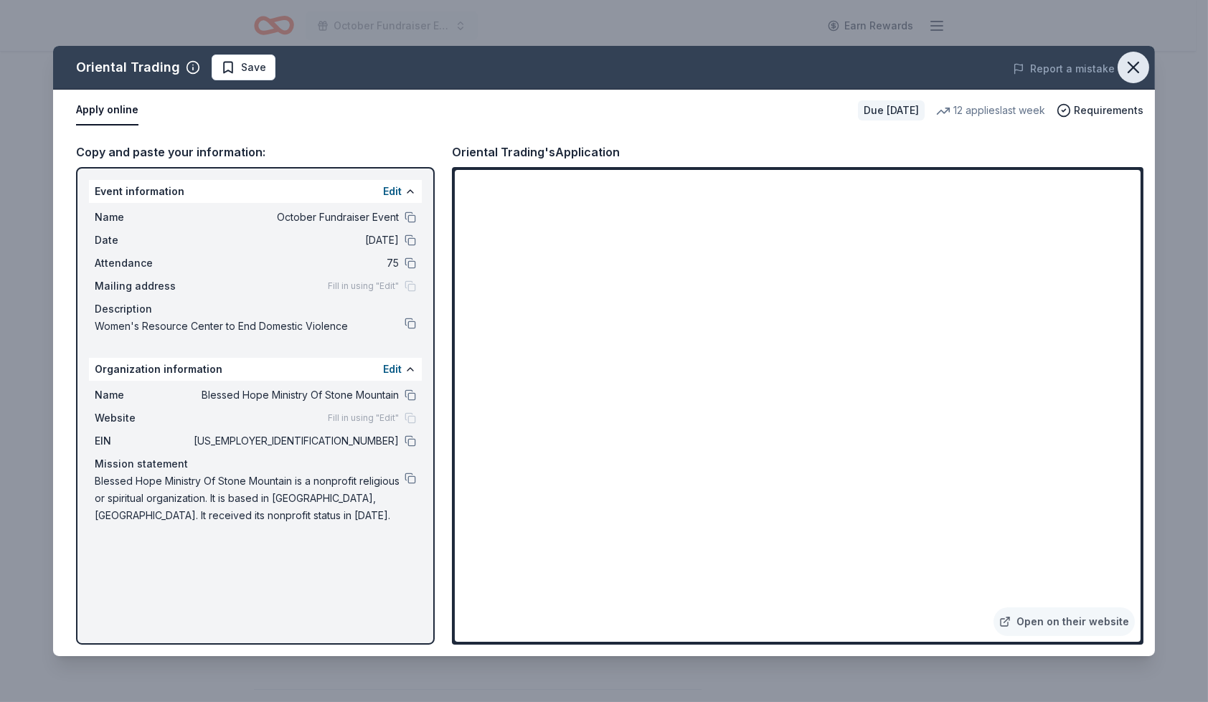
click at [1127, 70] on icon "button" at bounding box center [1133, 67] width 20 height 20
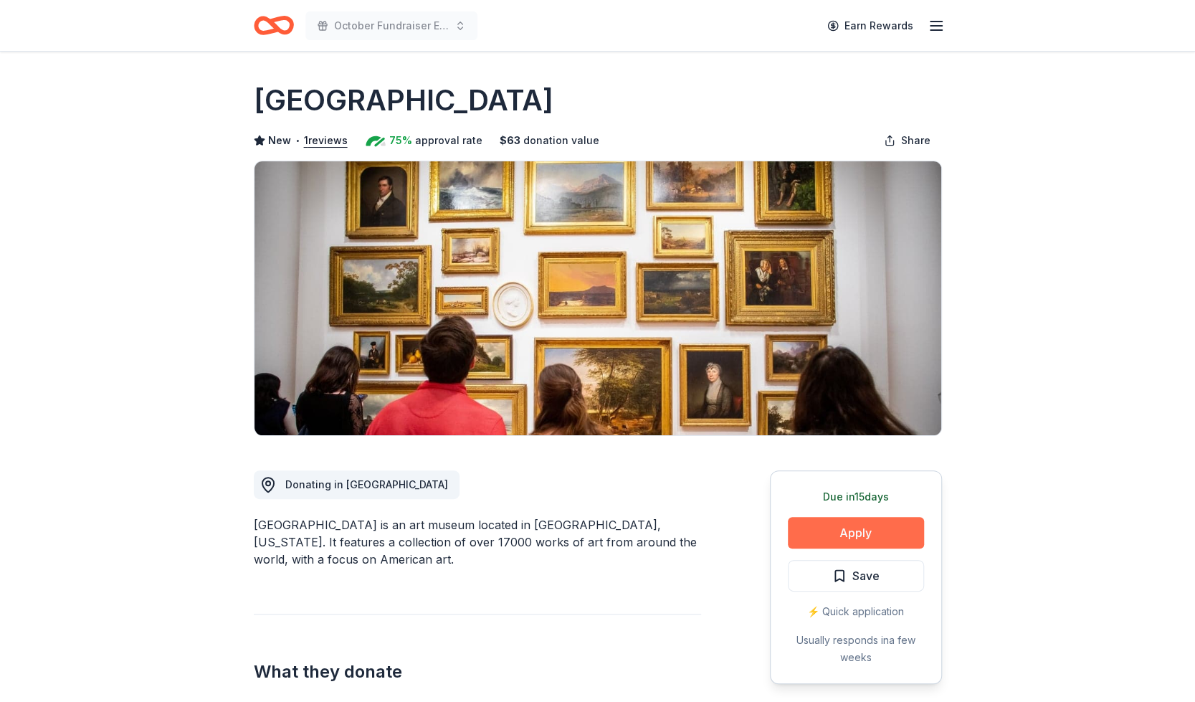
click at [861, 526] on button "Apply" at bounding box center [856, 533] width 136 height 32
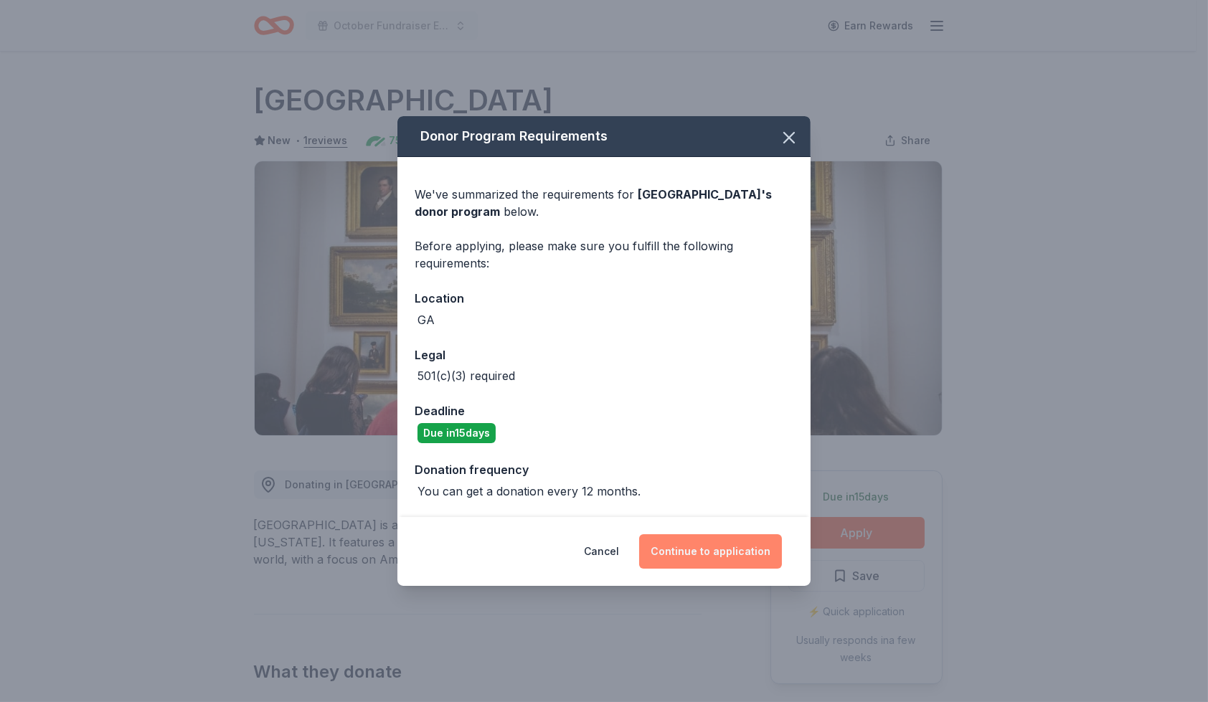
click at [754, 548] on button "Continue to application" at bounding box center [710, 551] width 143 height 34
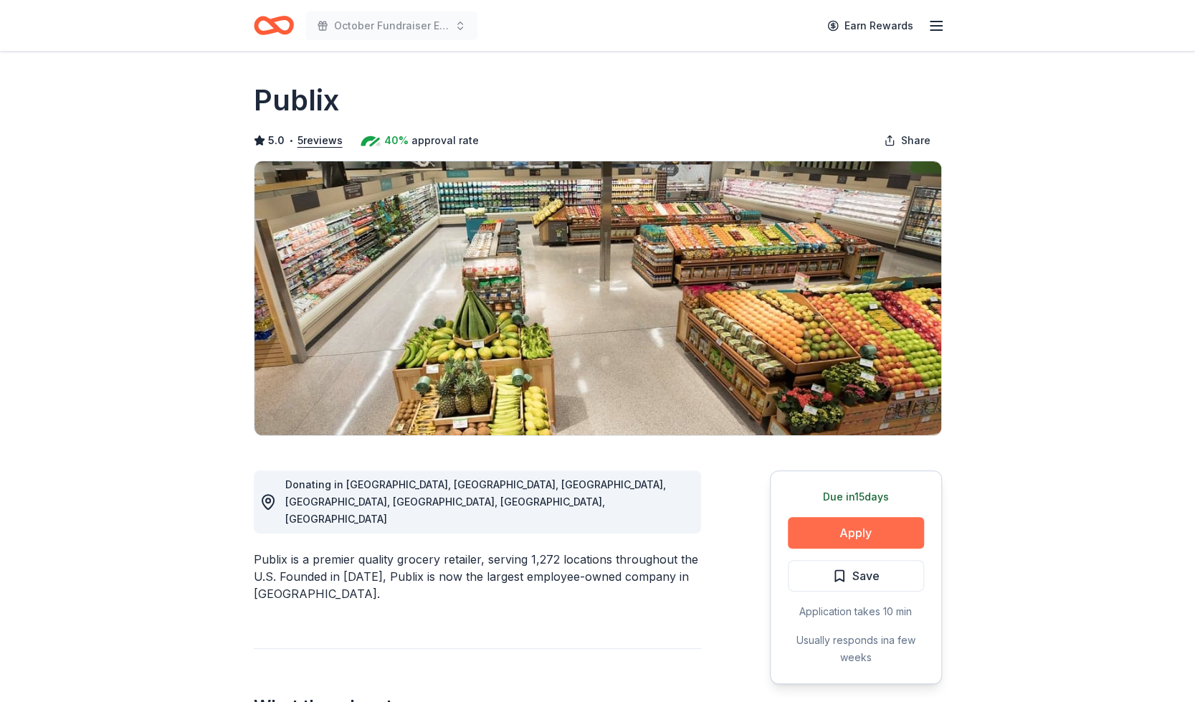
click at [838, 534] on button "Apply" at bounding box center [856, 533] width 136 height 32
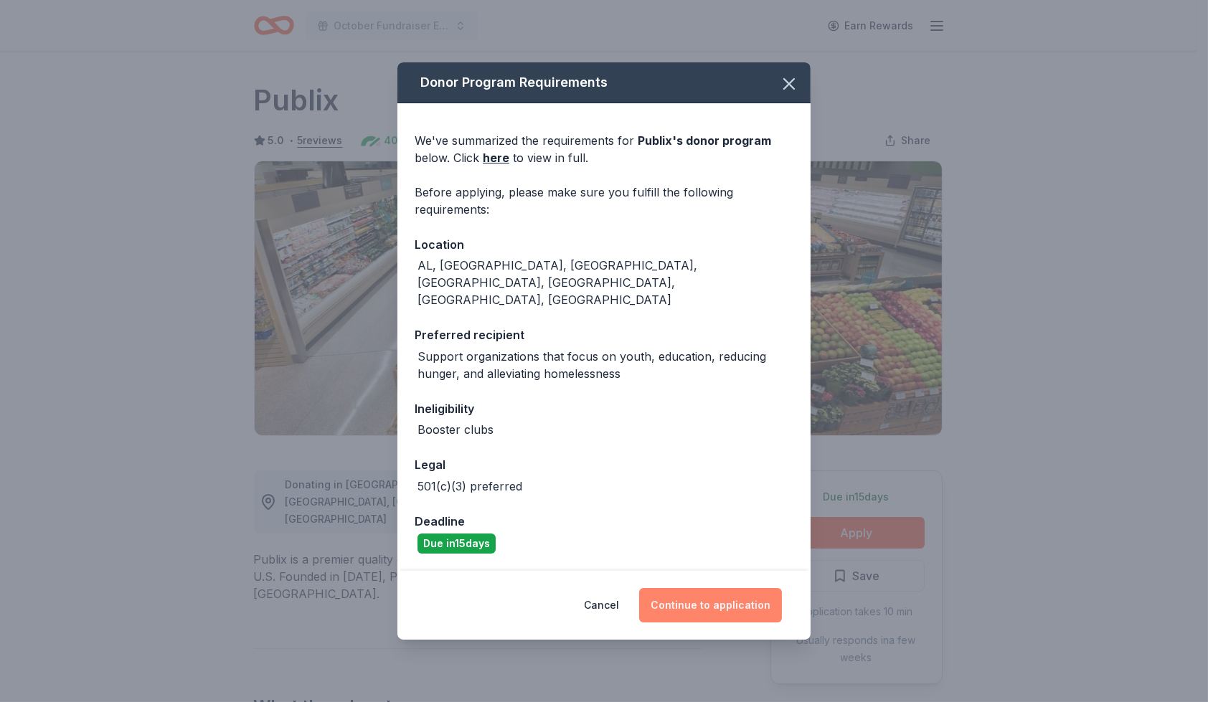
click at [730, 588] on button "Continue to application" at bounding box center [710, 605] width 143 height 34
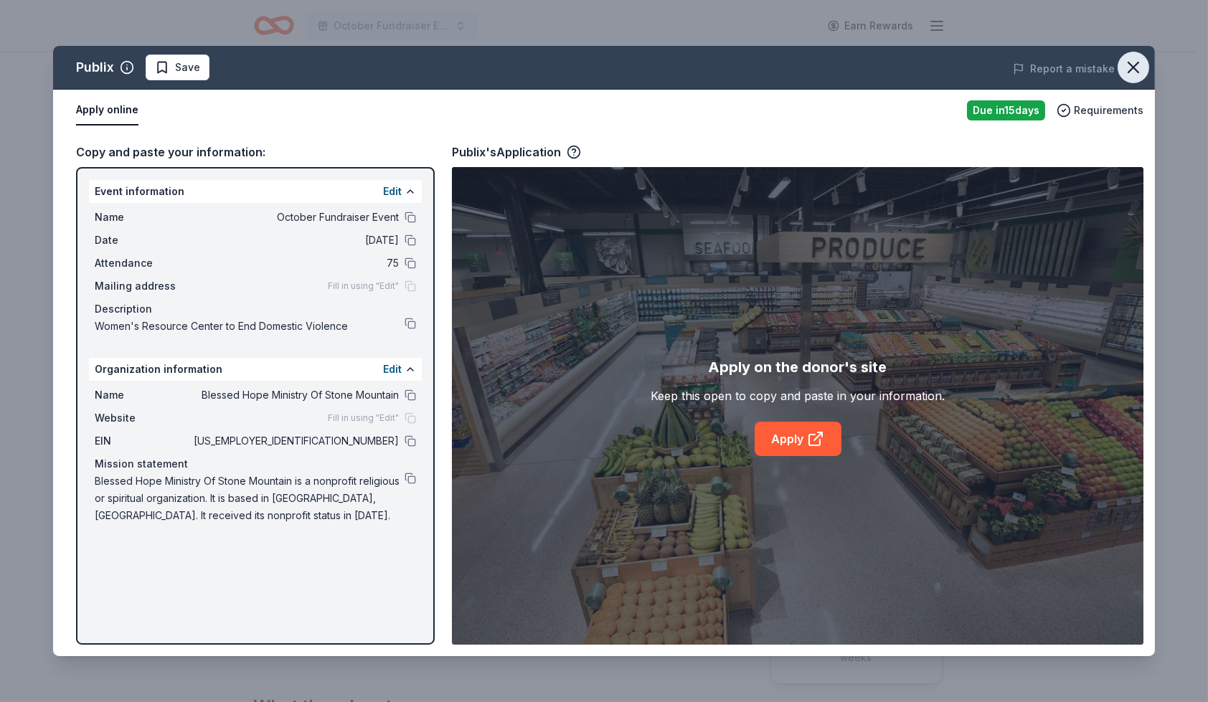
click at [1136, 66] on icon "button" at bounding box center [1133, 67] width 20 height 20
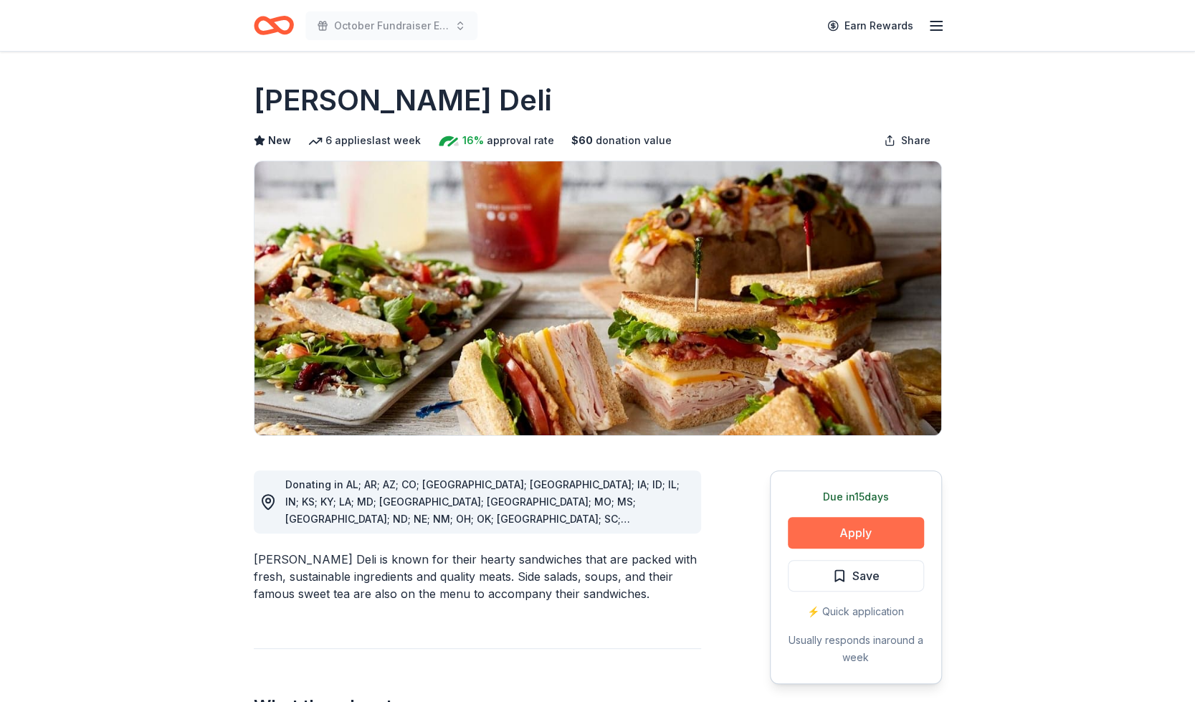
click at [873, 531] on button "Apply" at bounding box center [856, 533] width 136 height 32
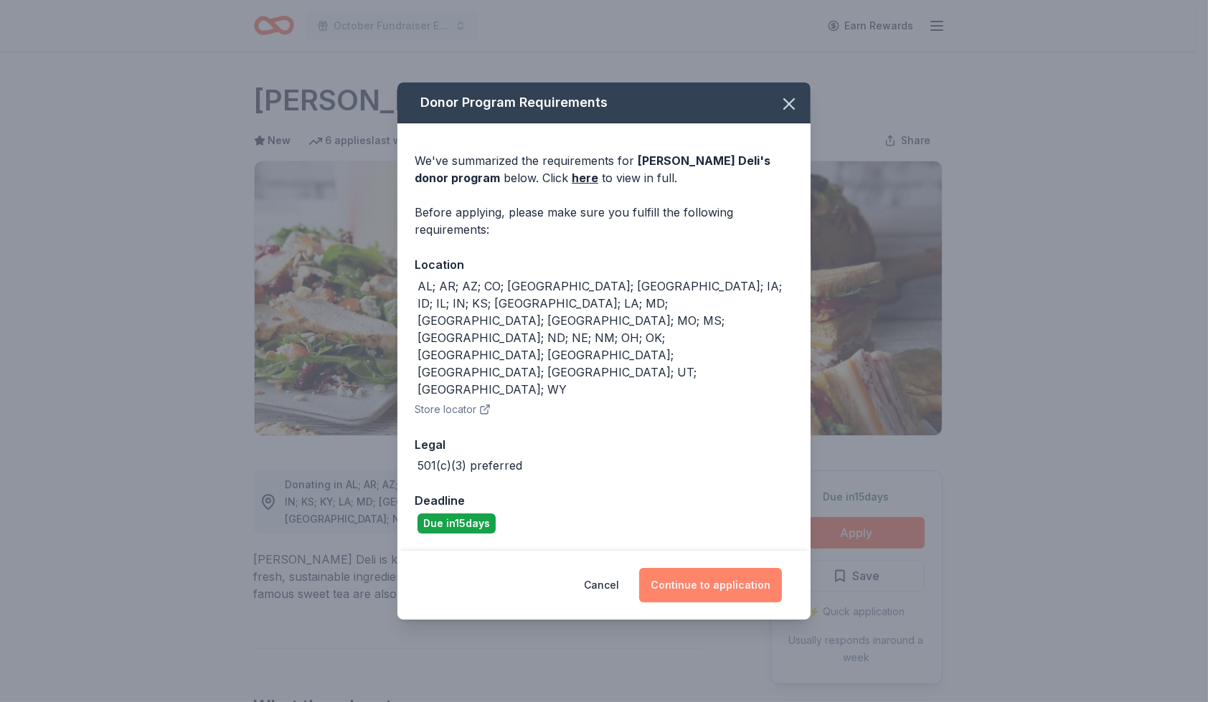
click at [737, 568] on button "Continue to application" at bounding box center [710, 585] width 143 height 34
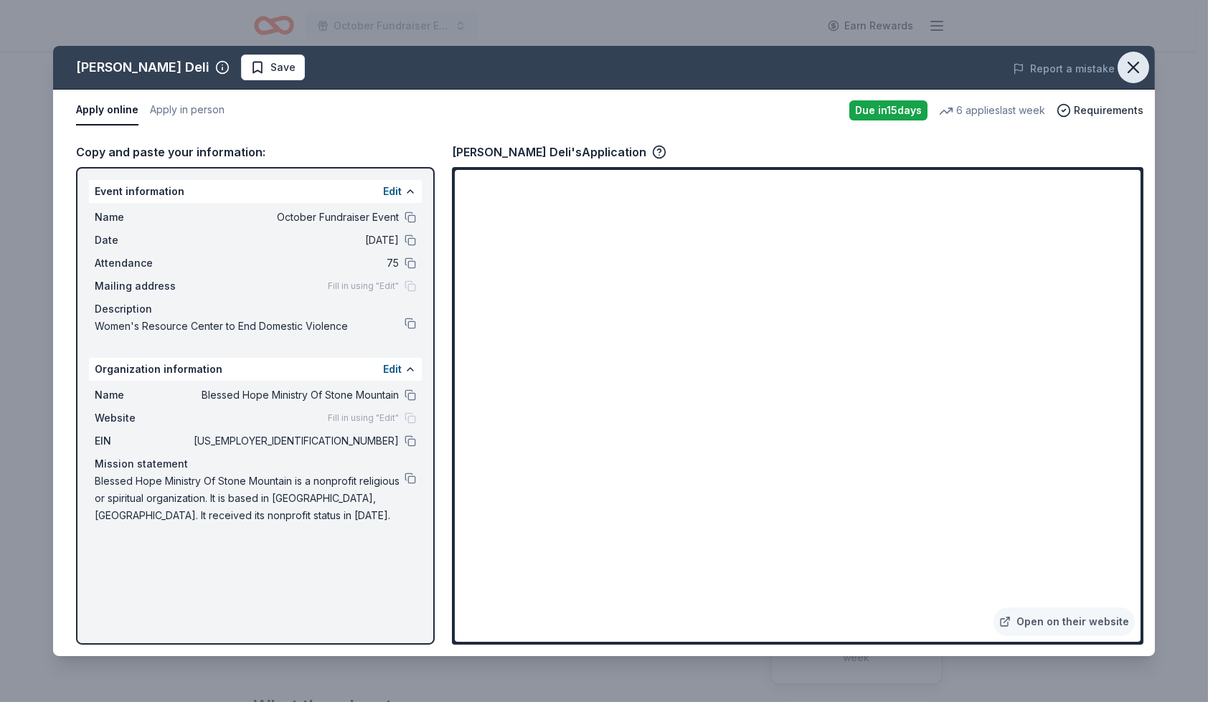
click at [1131, 74] on icon "button" at bounding box center [1133, 67] width 20 height 20
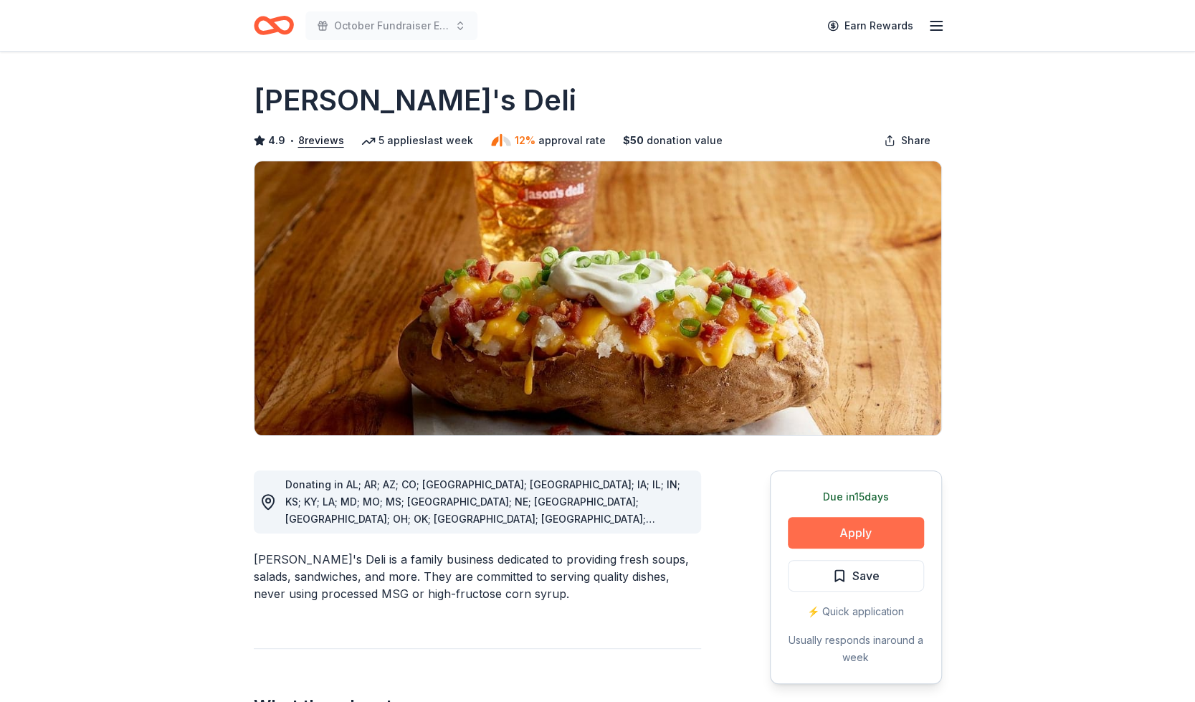
click at [863, 536] on button "Apply" at bounding box center [856, 533] width 136 height 32
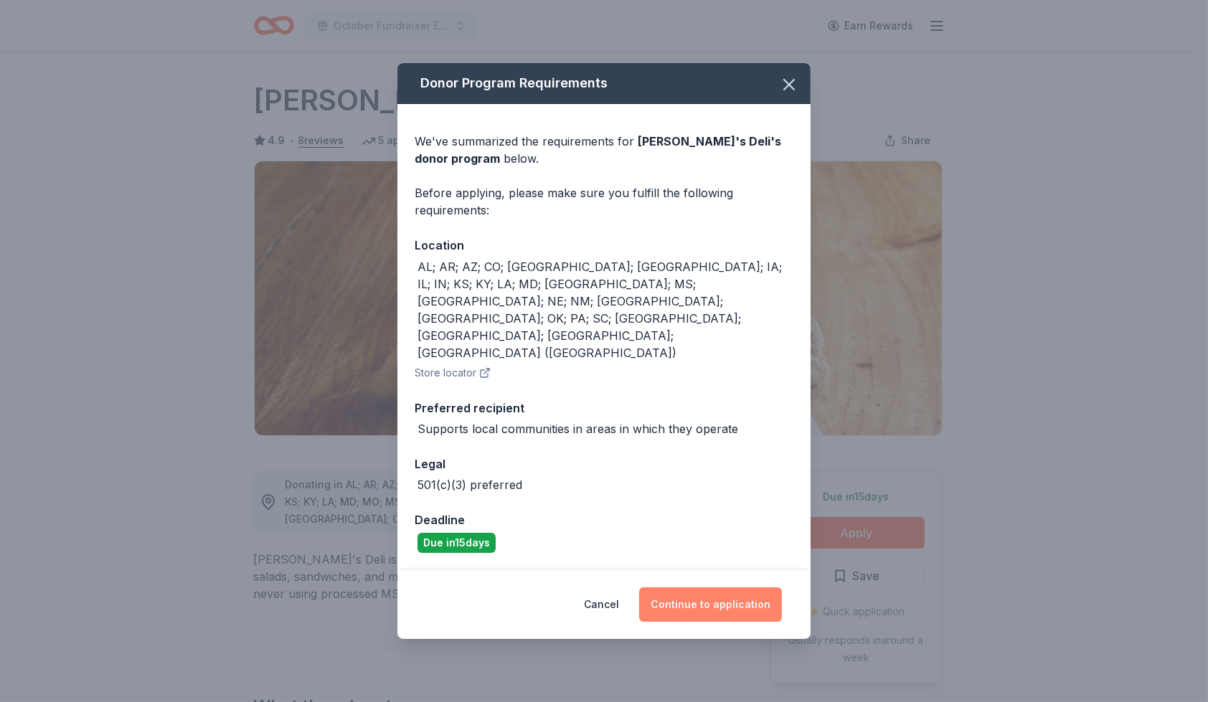
click at [720, 587] on button "Continue to application" at bounding box center [710, 604] width 143 height 34
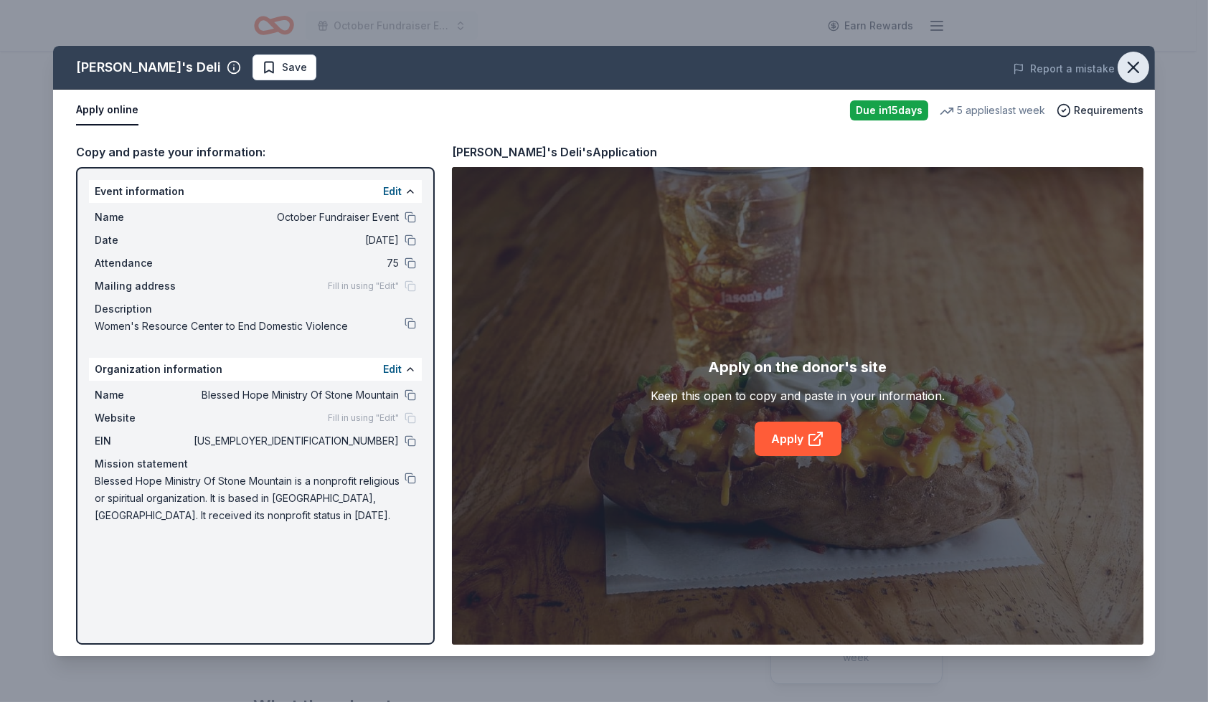
click at [1129, 62] on icon "button" at bounding box center [1133, 67] width 20 height 20
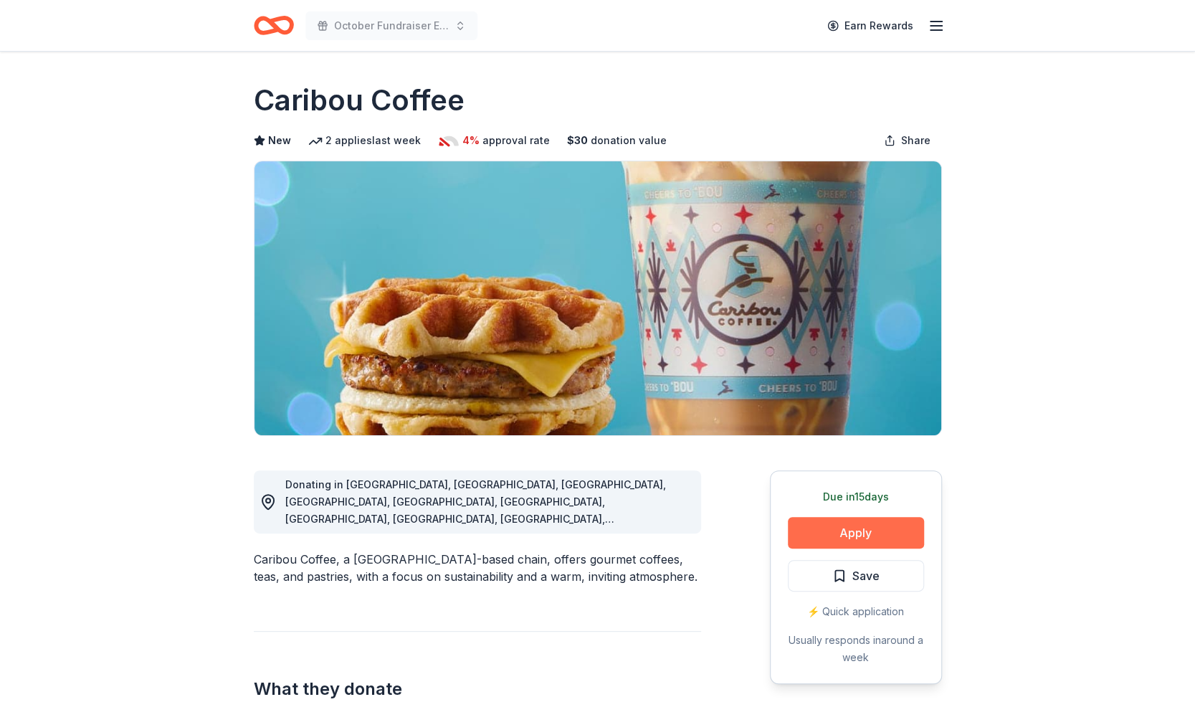
click at [857, 527] on button "Apply" at bounding box center [856, 533] width 136 height 32
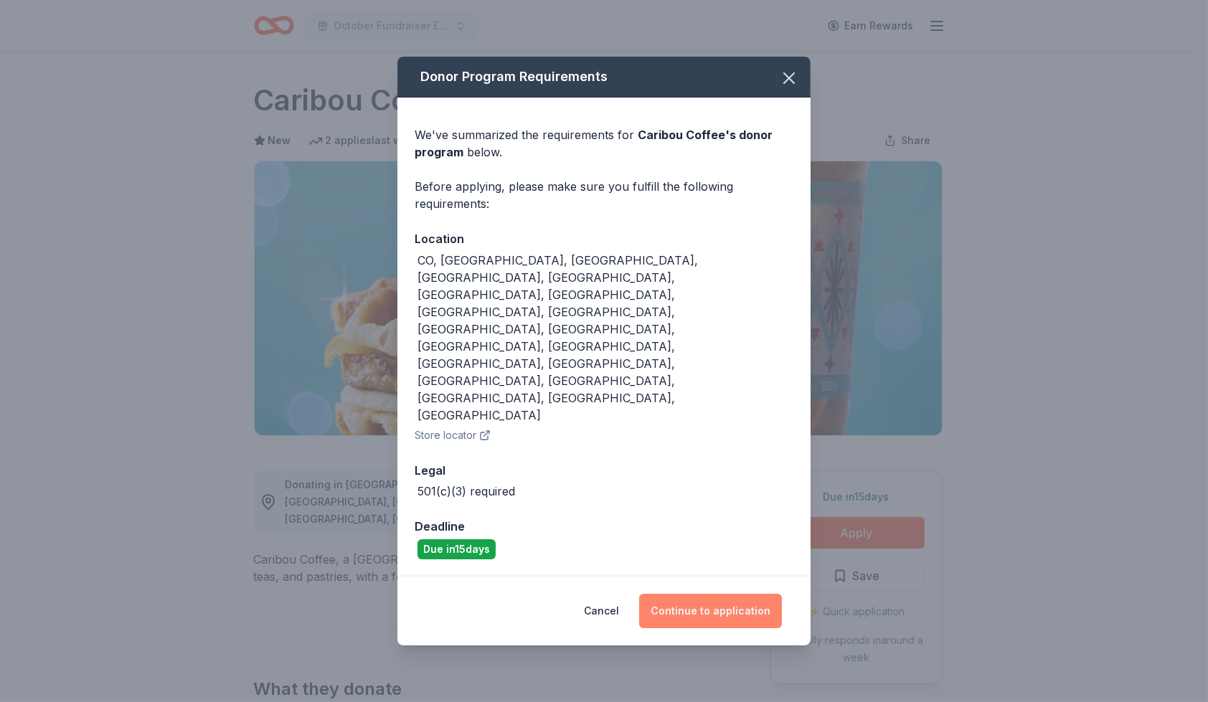
click at [701, 594] on button "Continue to application" at bounding box center [710, 611] width 143 height 34
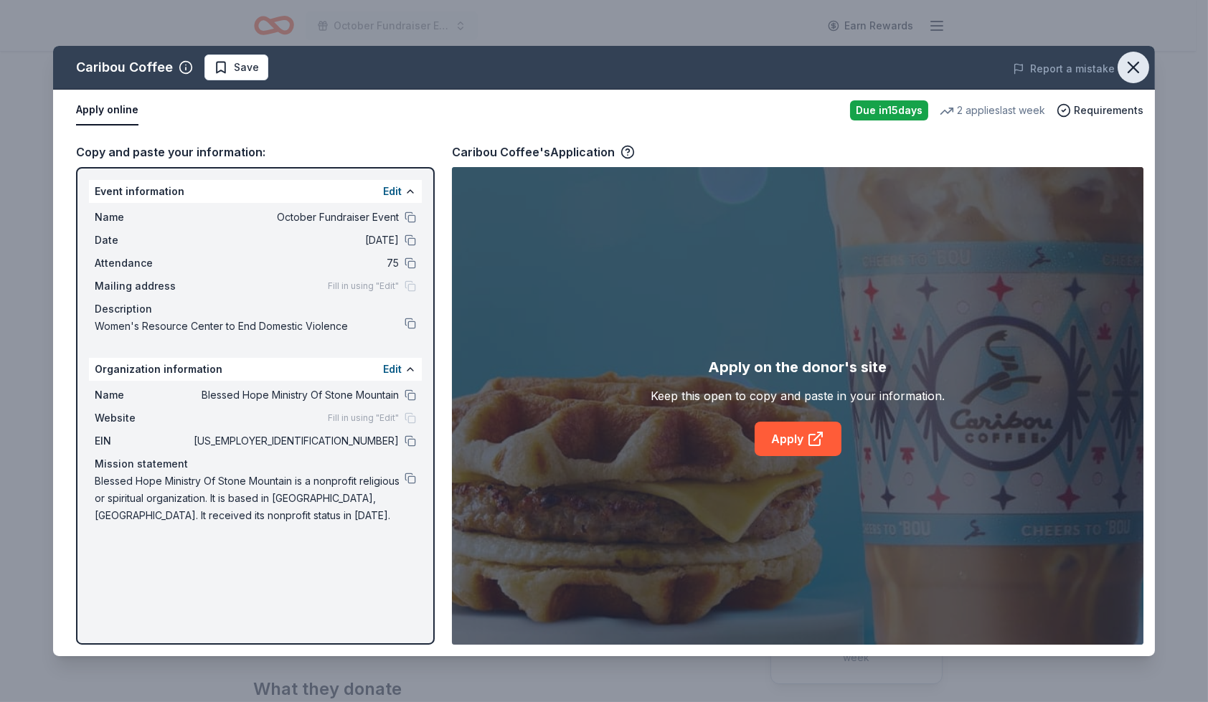
click at [1132, 64] on icon "button" at bounding box center [1133, 67] width 20 height 20
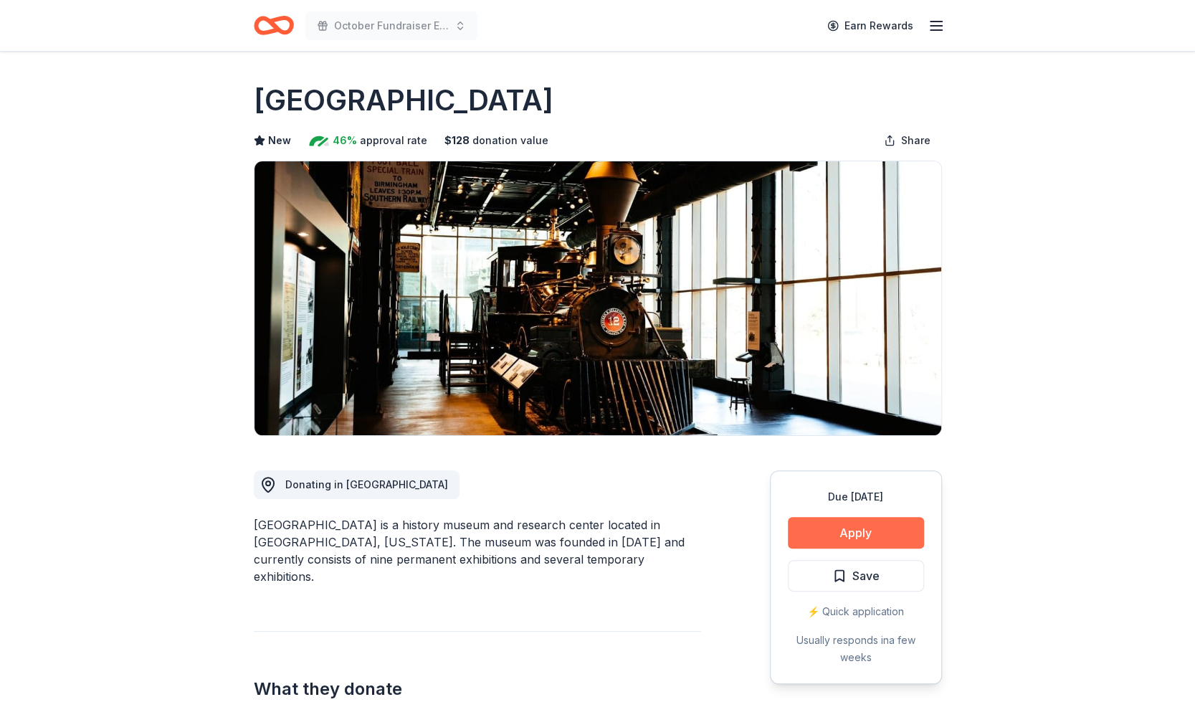
click at [858, 530] on button "Apply" at bounding box center [856, 533] width 136 height 32
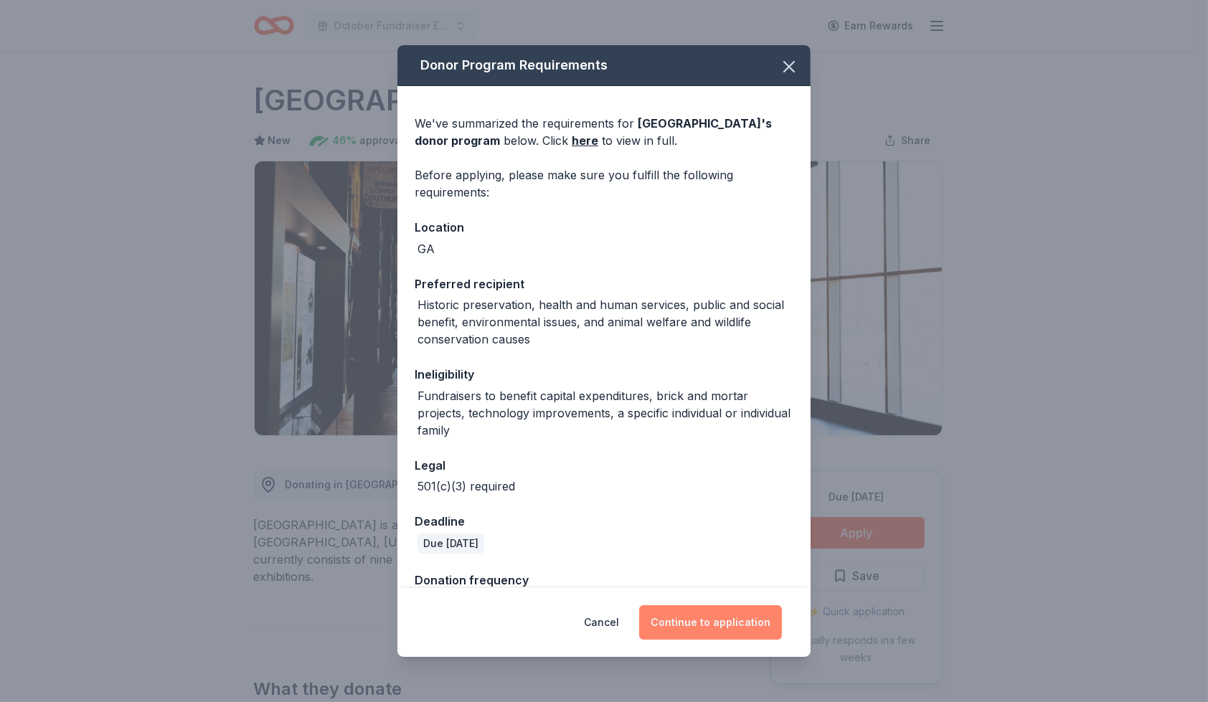
click at [753, 617] on button "Continue to application" at bounding box center [710, 622] width 143 height 34
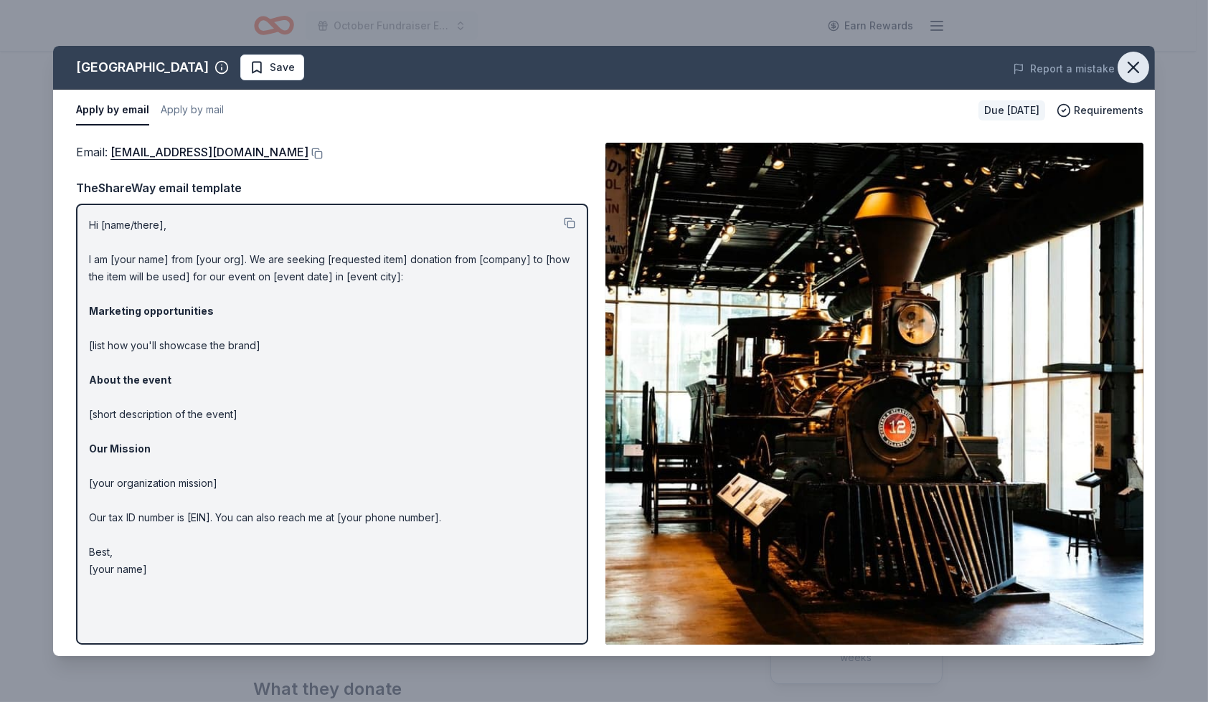
click at [1130, 70] on icon "button" at bounding box center [1133, 67] width 10 height 10
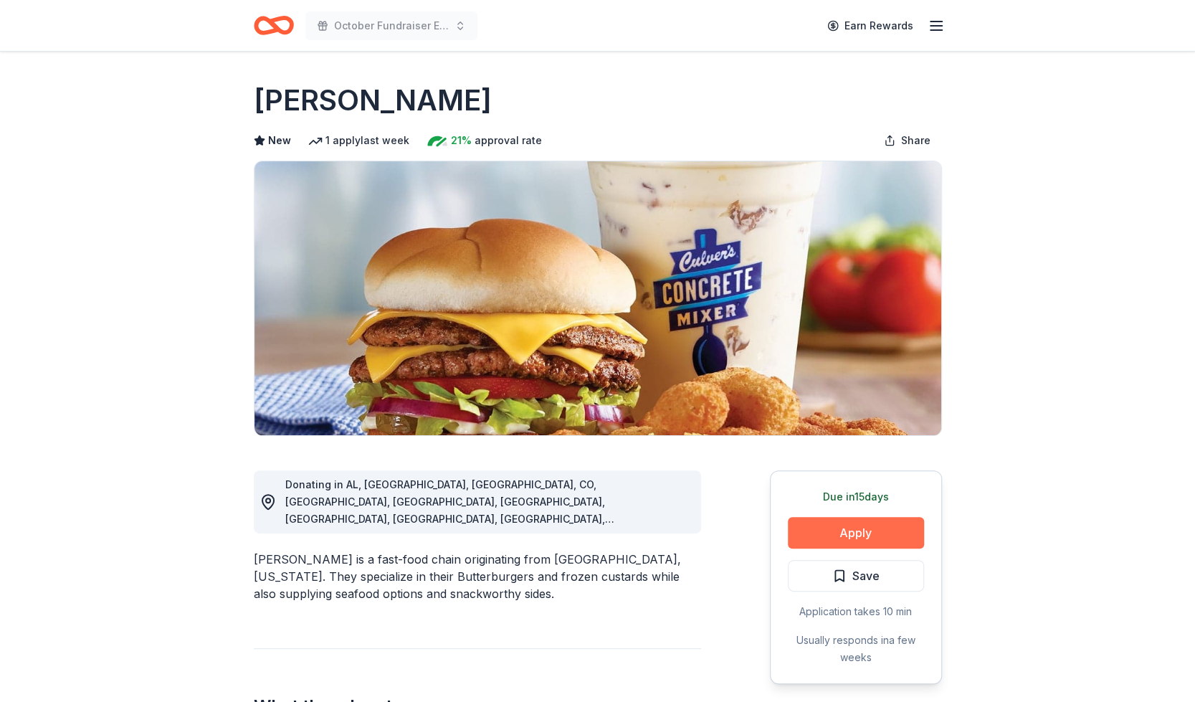
click at [872, 527] on button "Apply" at bounding box center [856, 533] width 136 height 32
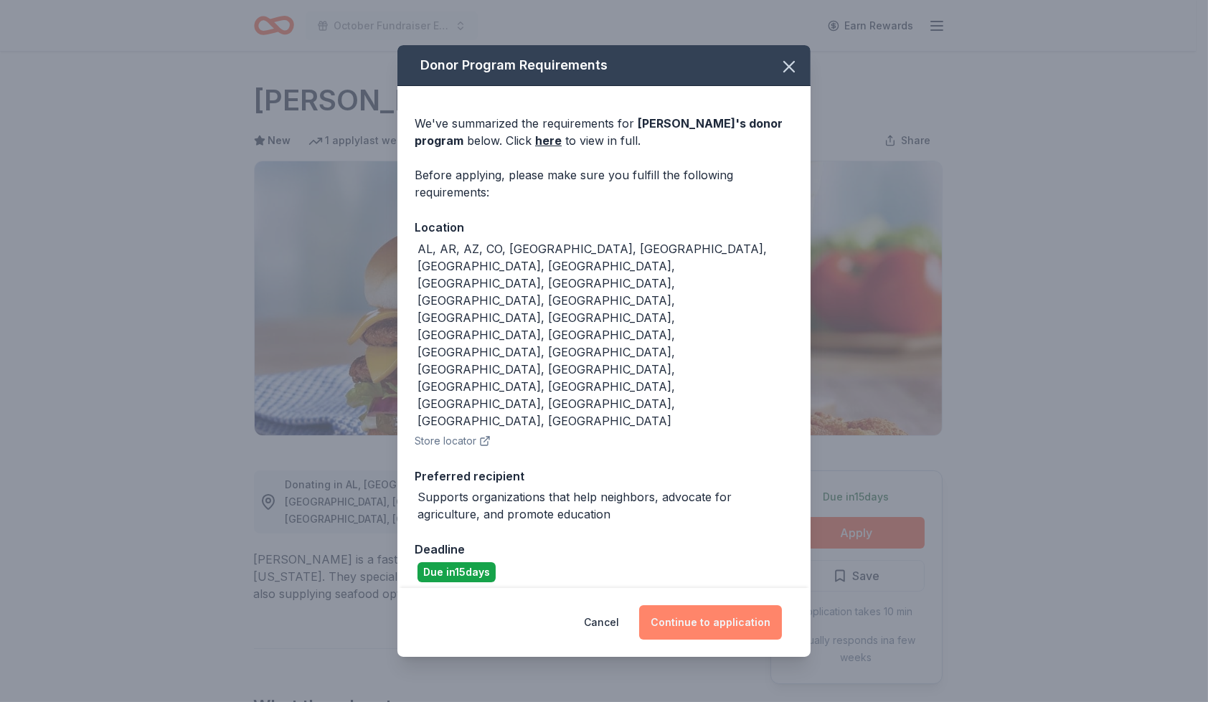
click at [710, 605] on button "Continue to application" at bounding box center [710, 622] width 143 height 34
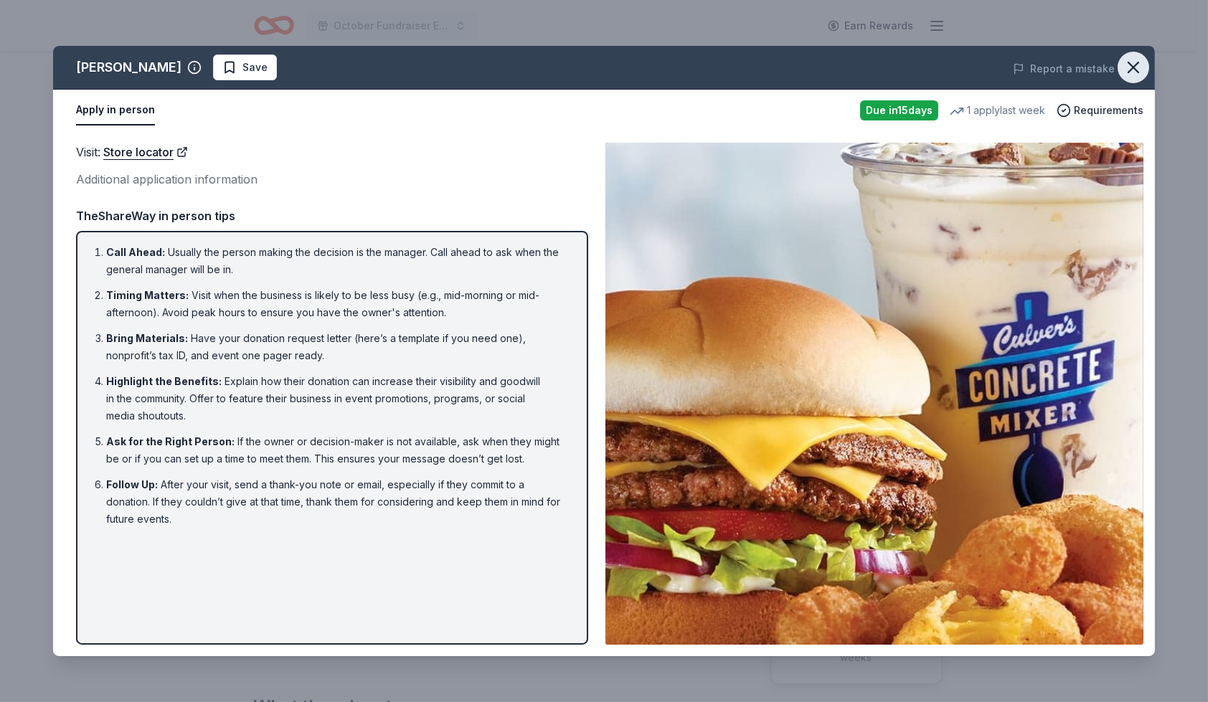
click at [1142, 67] on icon "button" at bounding box center [1133, 67] width 20 height 20
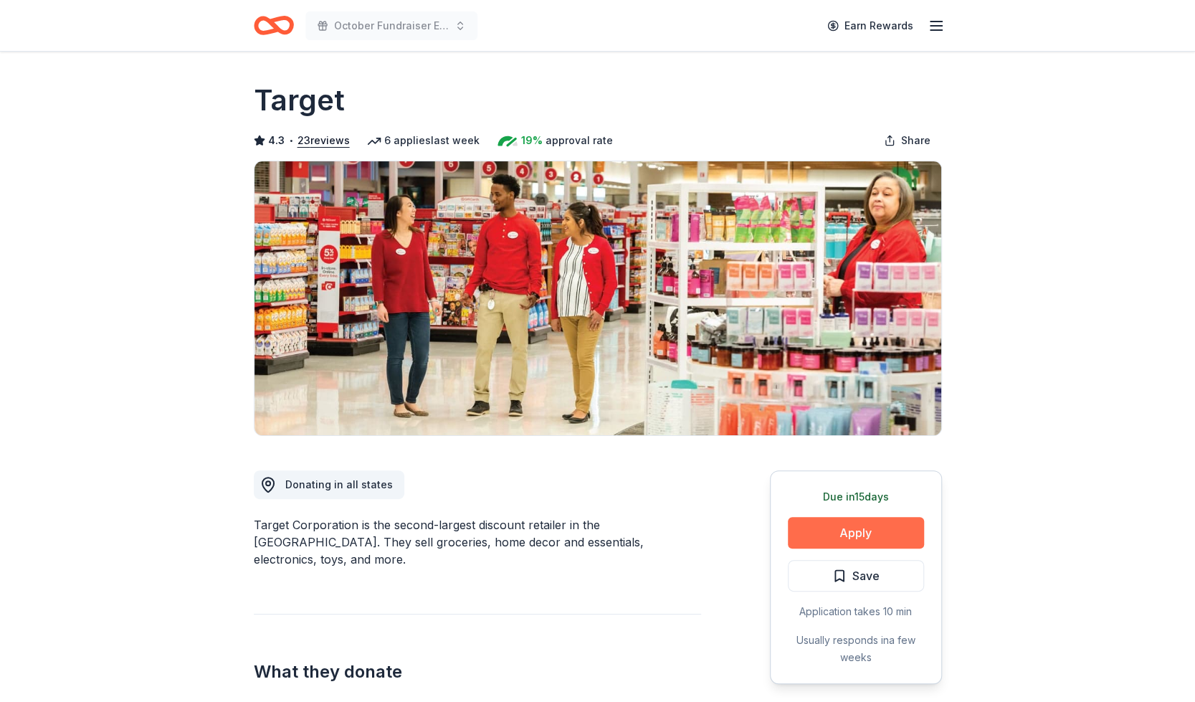
click at [888, 529] on button "Apply" at bounding box center [856, 533] width 136 height 32
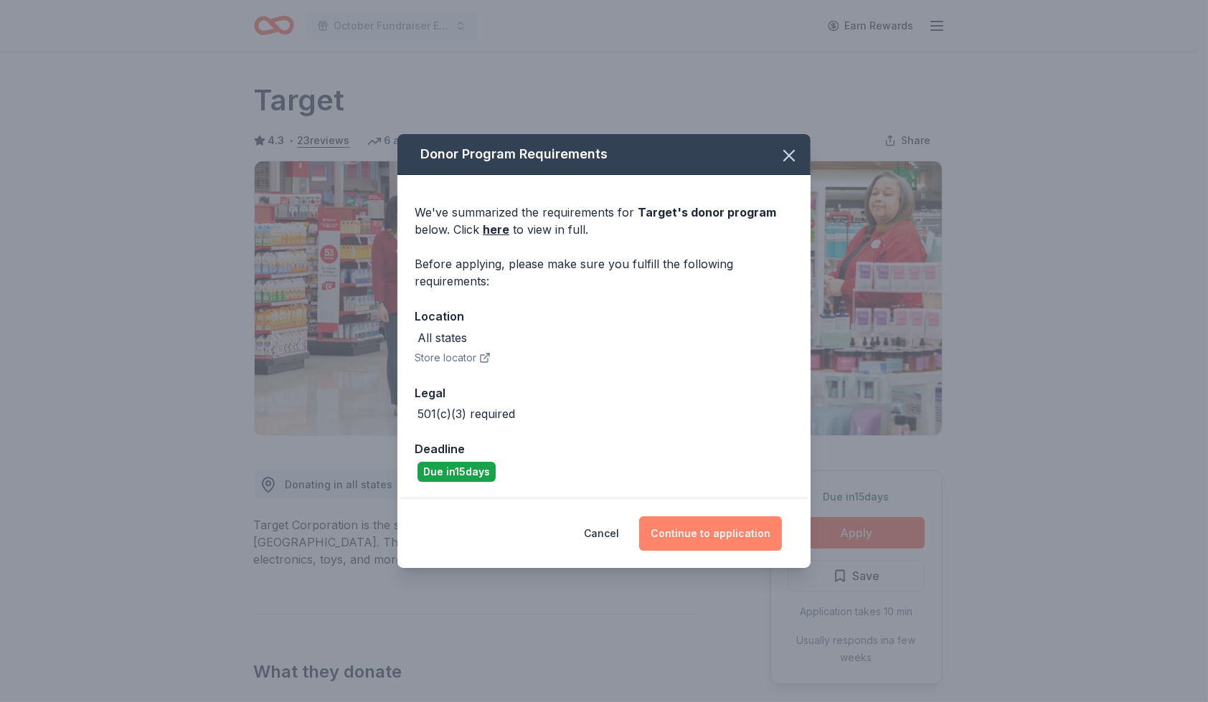
click at [745, 530] on button "Continue to application" at bounding box center [710, 533] width 143 height 34
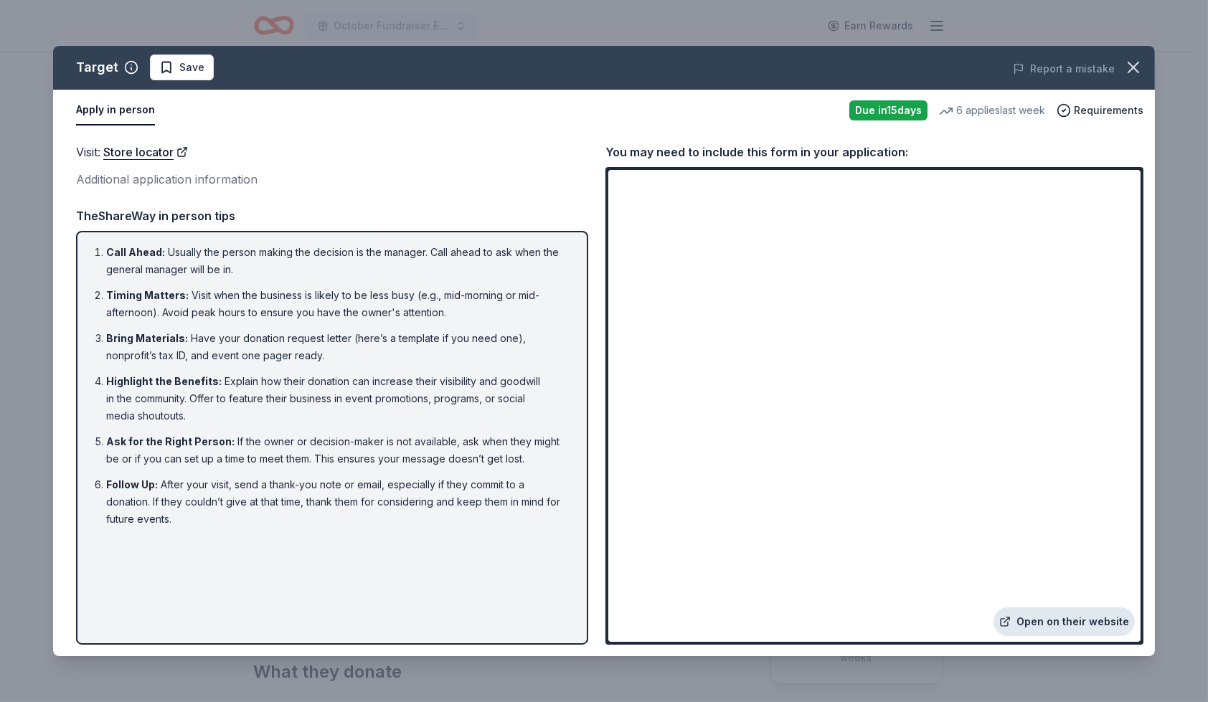
click at [1099, 616] on link "Open on their website" at bounding box center [1063, 621] width 141 height 29
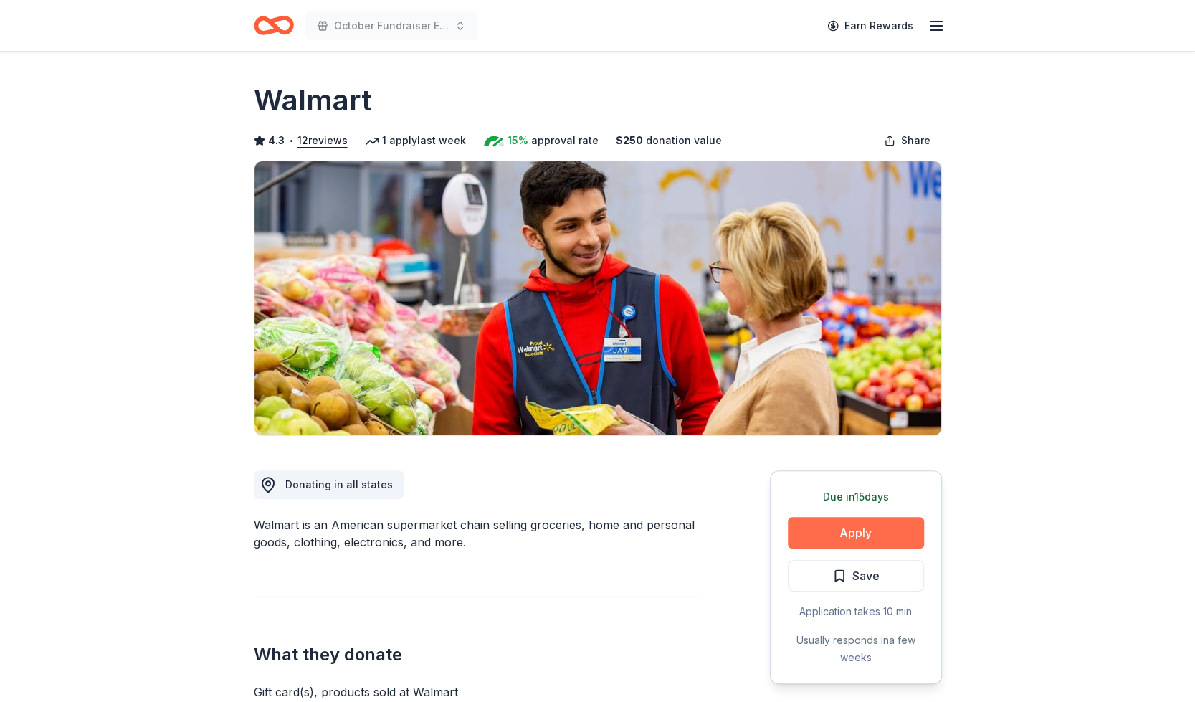
click at [852, 541] on button "Apply" at bounding box center [856, 533] width 136 height 32
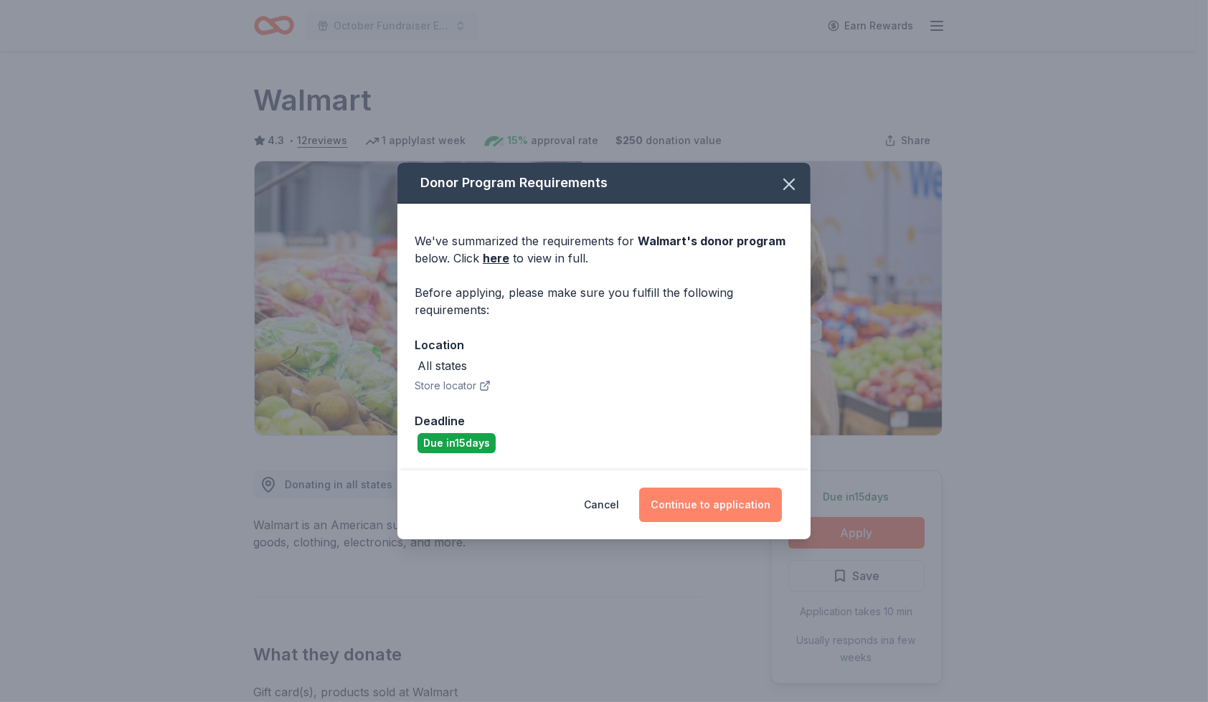
click at [710, 504] on button "Continue to application" at bounding box center [710, 505] width 143 height 34
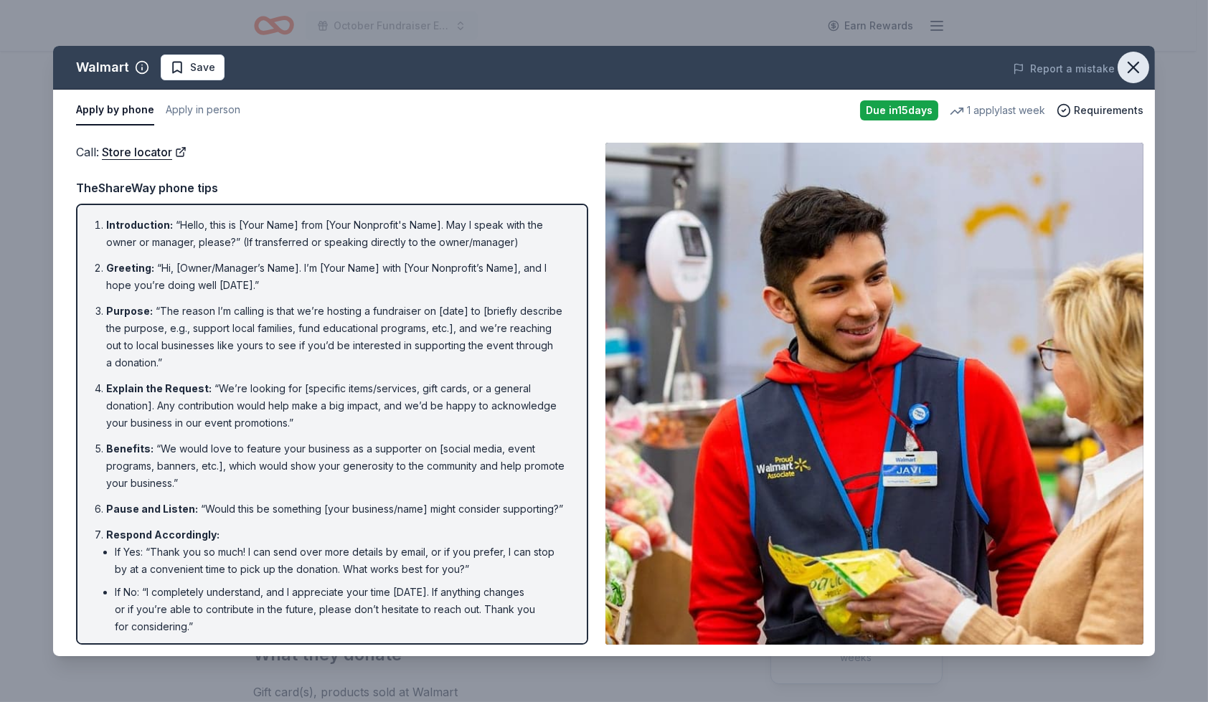
click at [1129, 64] on icon "button" at bounding box center [1133, 67] width 10 height 10
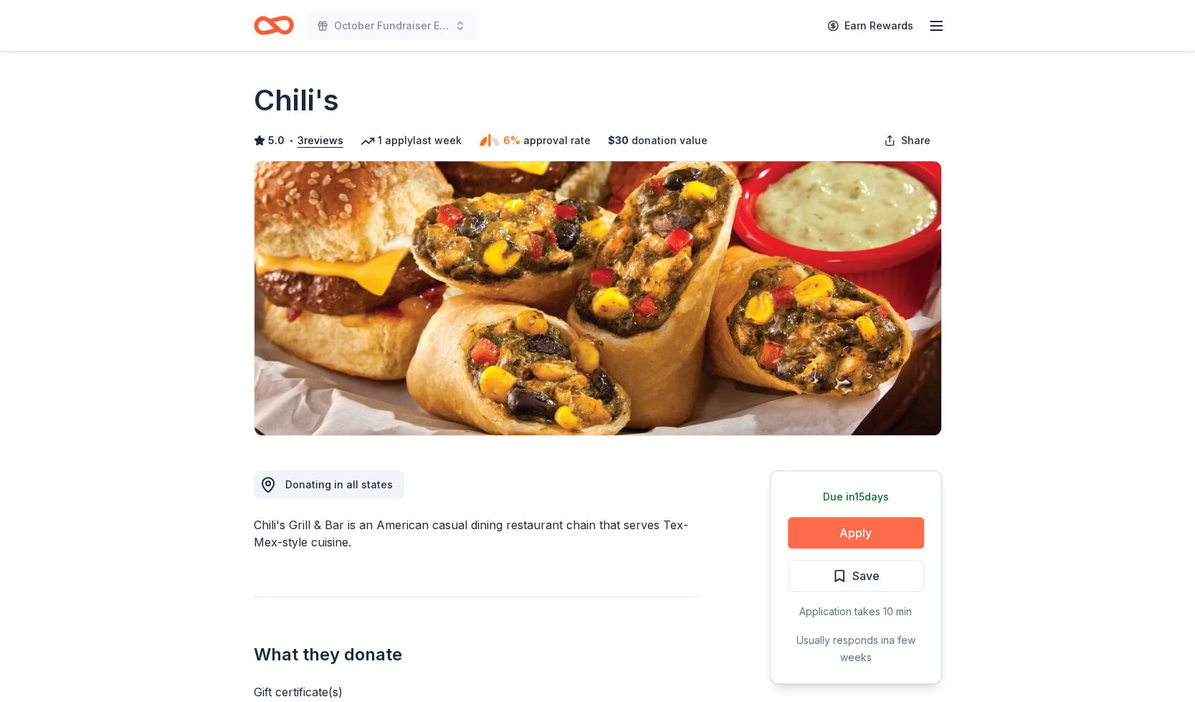
click at [900, 526] on button "Apply" at bounding box center [856, 533] width 136 height 32
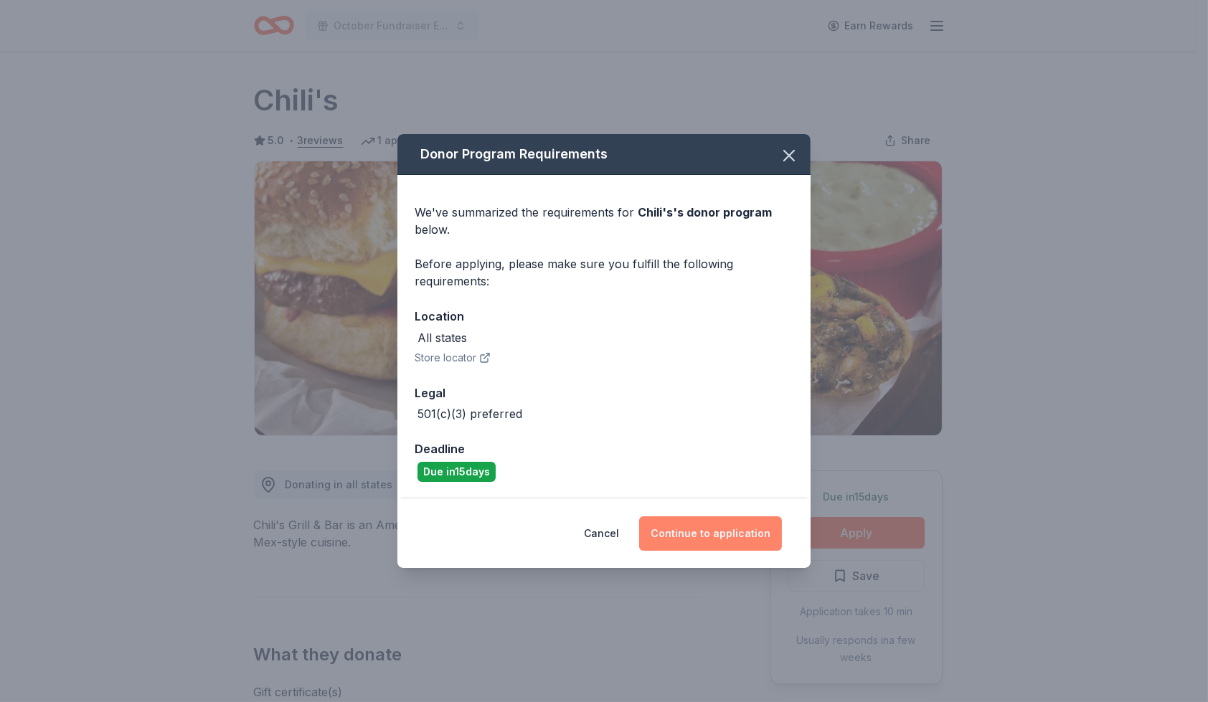
click at [755, 531] on button "Continue to application" at bounding box center [710, 533] width 143 height 34
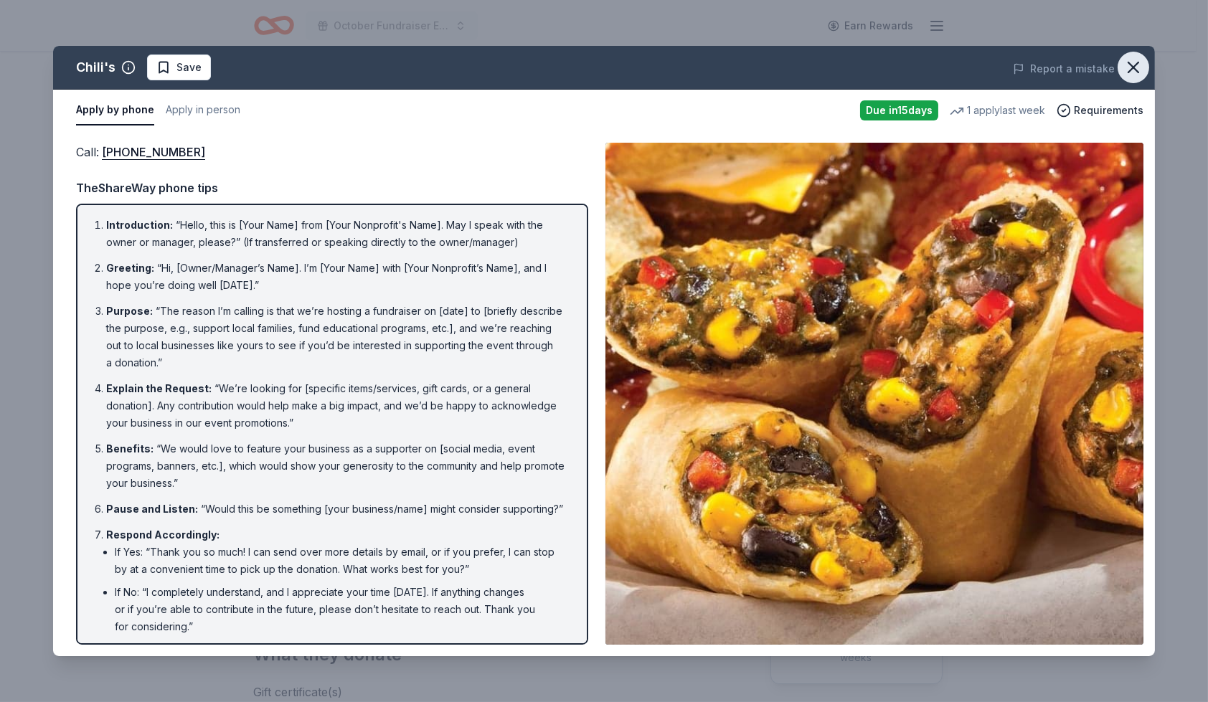
click at [1135, 62] on icon "button" at bounding box center [1133, 67] width 20 height 20
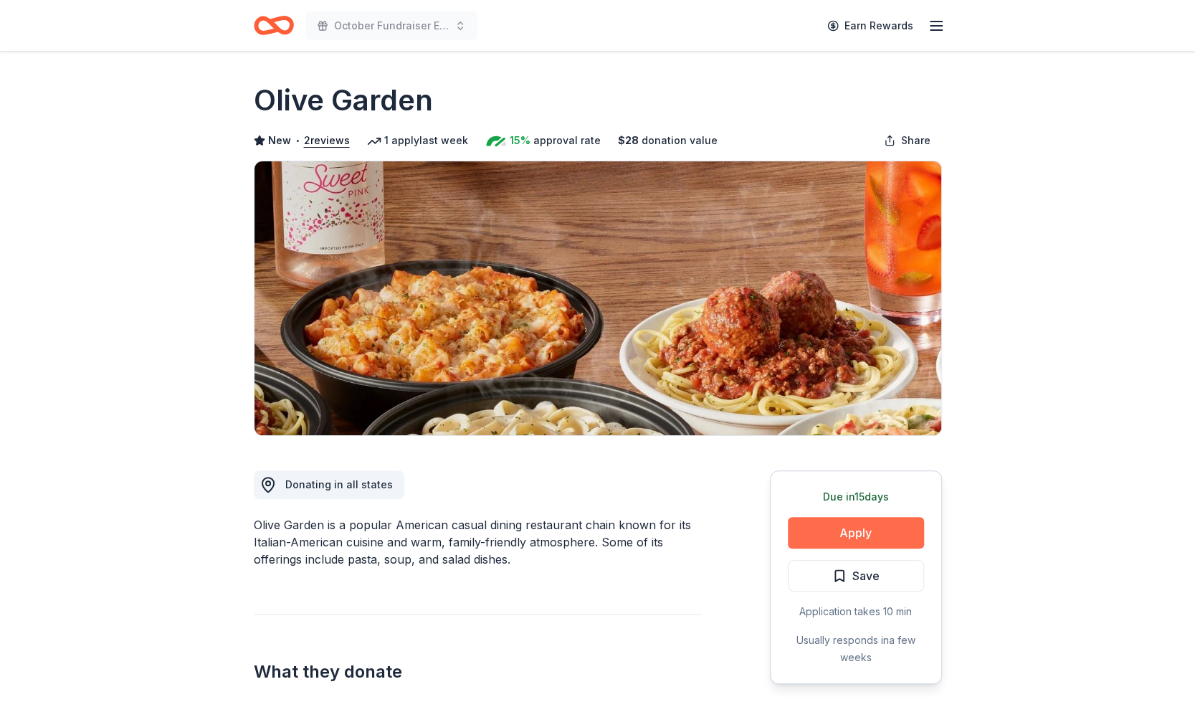
click at [856, 529] on button "Apply" at bounding box center [856, 533] width 136 height 32
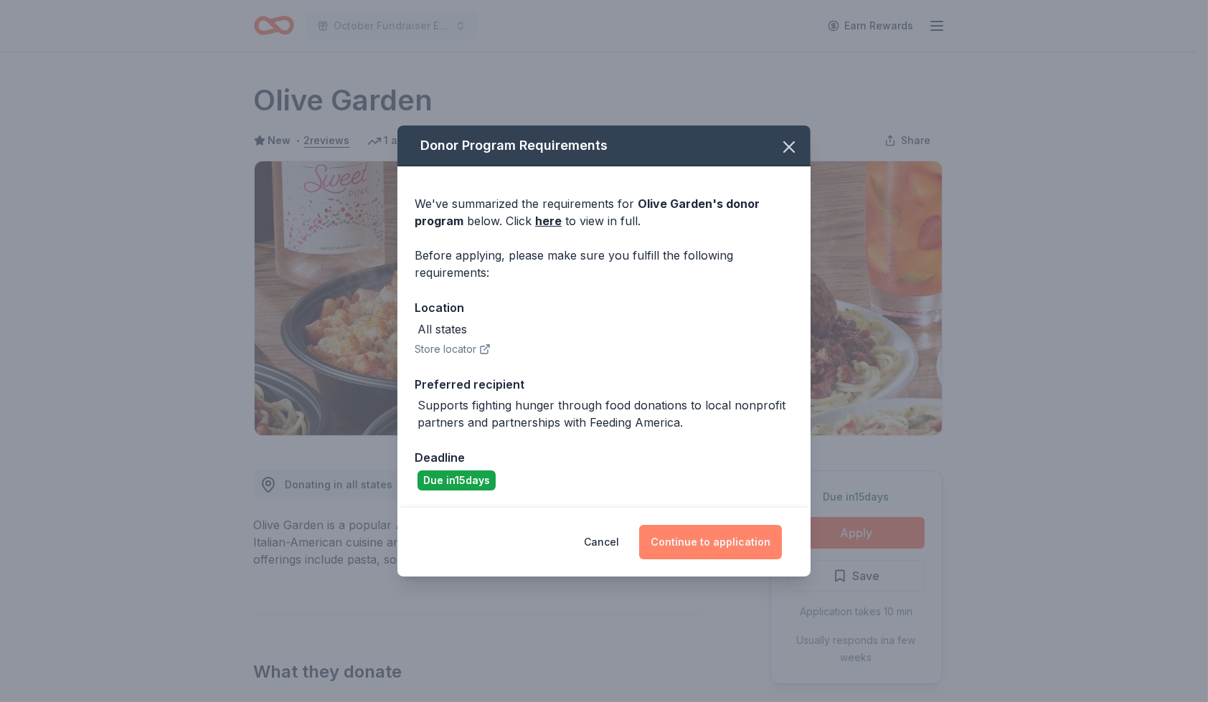
click at [749, 541] on button "Continue to application" at bounding box center [710, 542] width 143 height 34
